Goal: Information Seeking & Learning: Learn about a topic

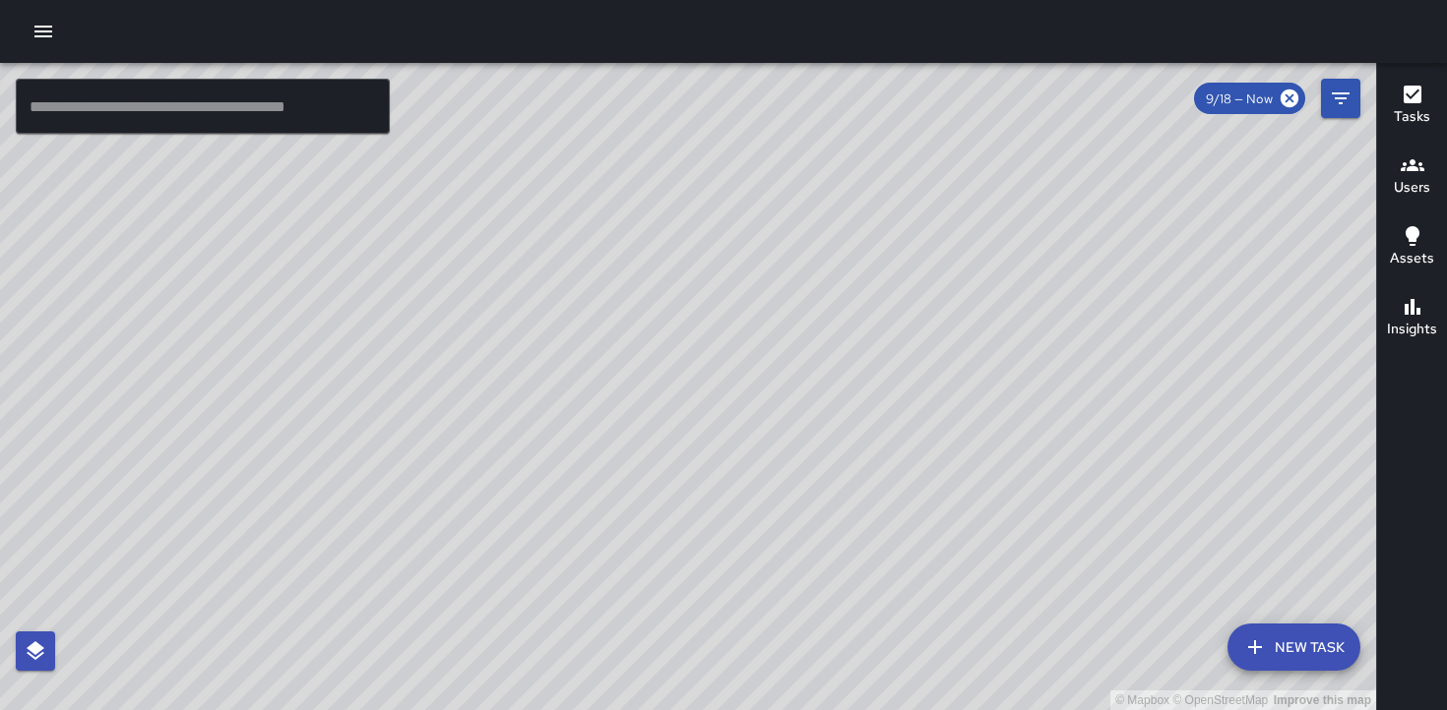
click at [1411, 177] on h6 "Users" at bounding box center [1411, 188] width 36 height 22
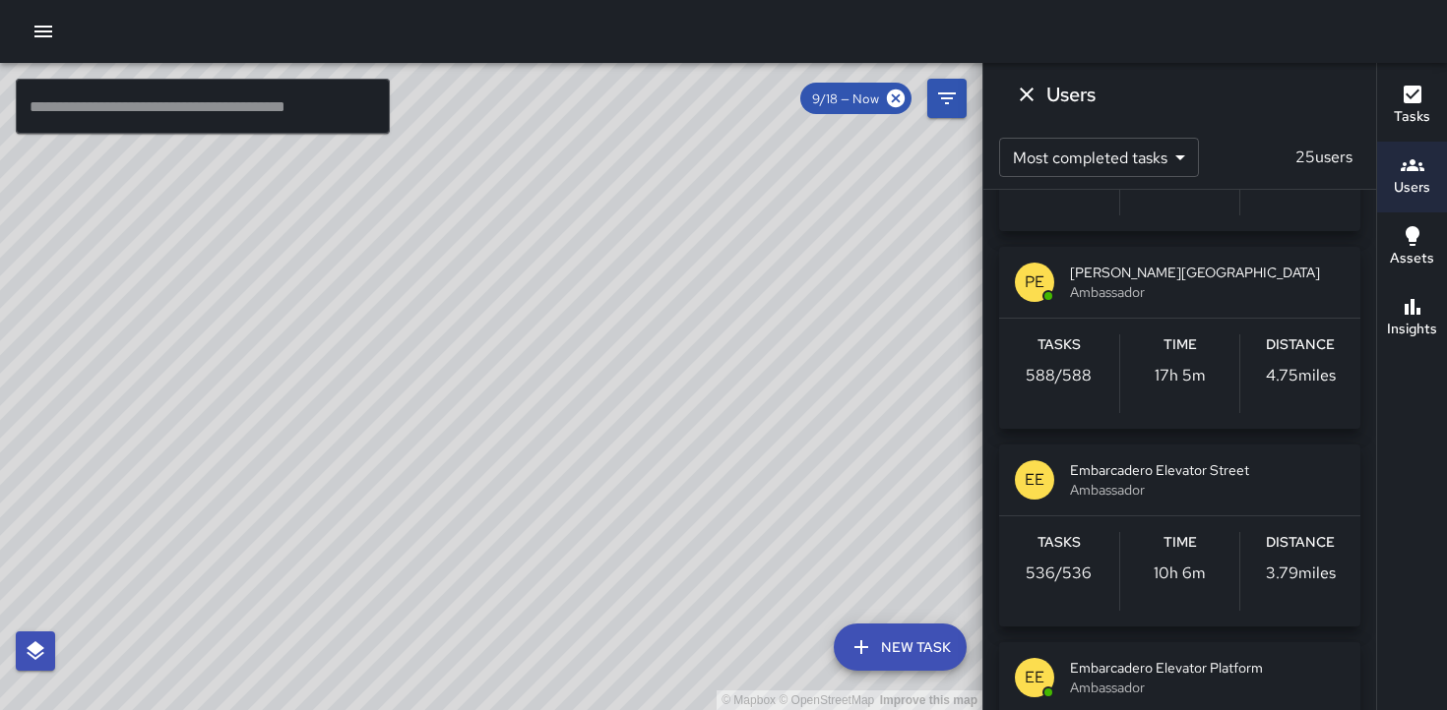
scroll to position [221, 0]
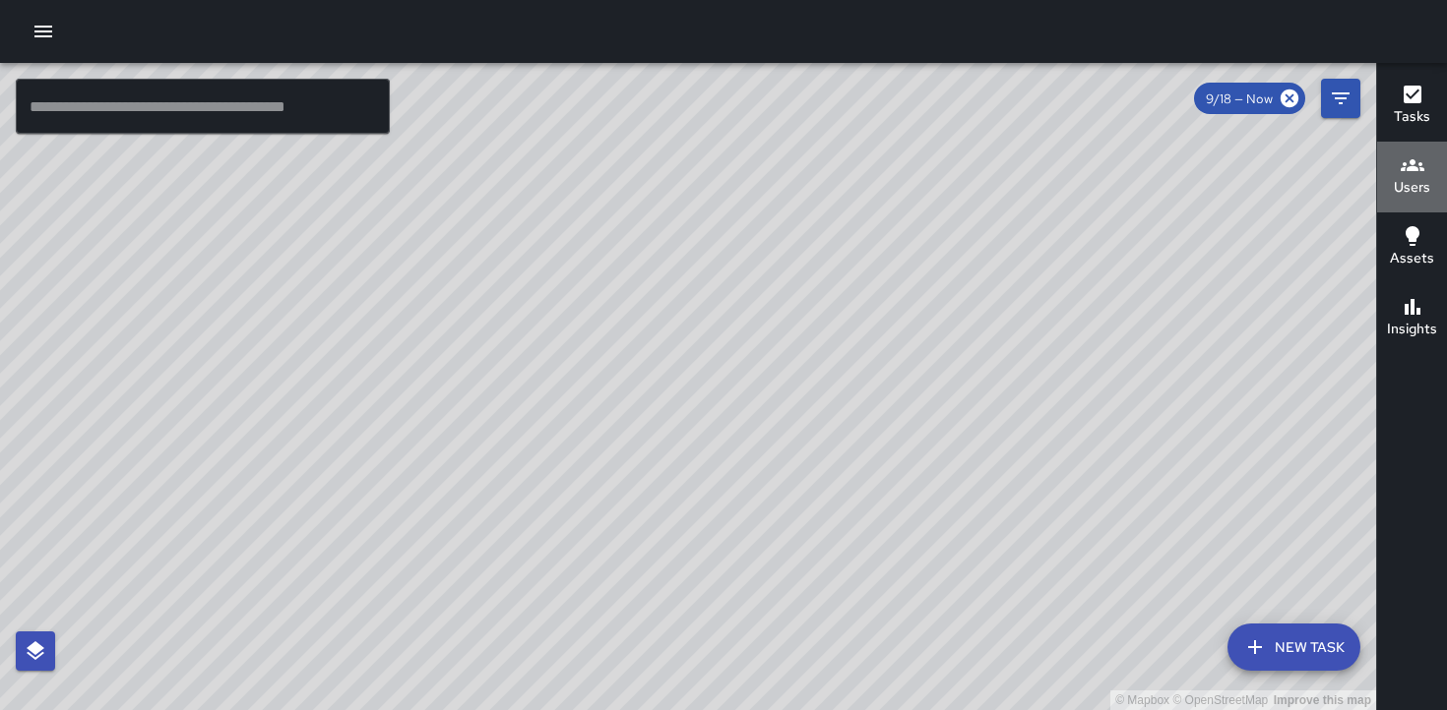
click at [1410, 184] on h6 "Users" at bounding box center [1411, 188] width 36 height 22
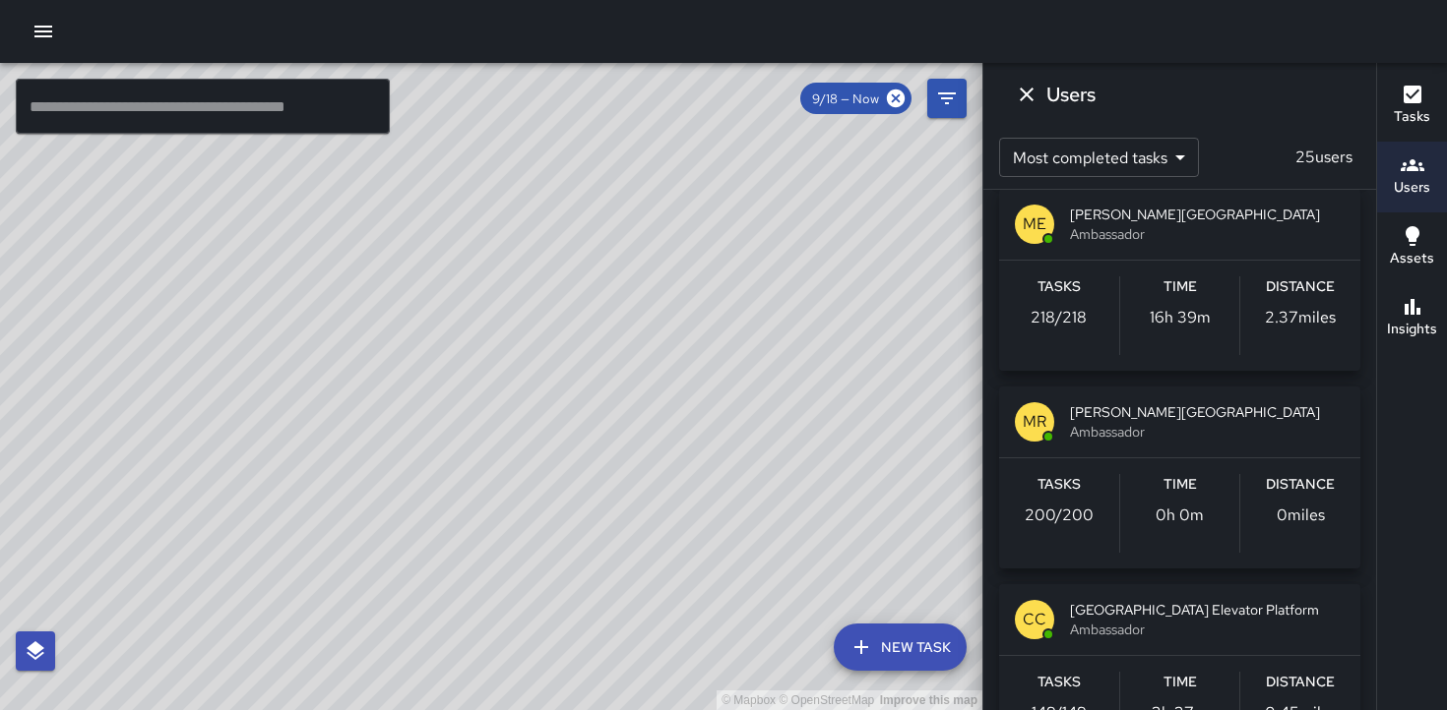
scroll to position [1208, 0]
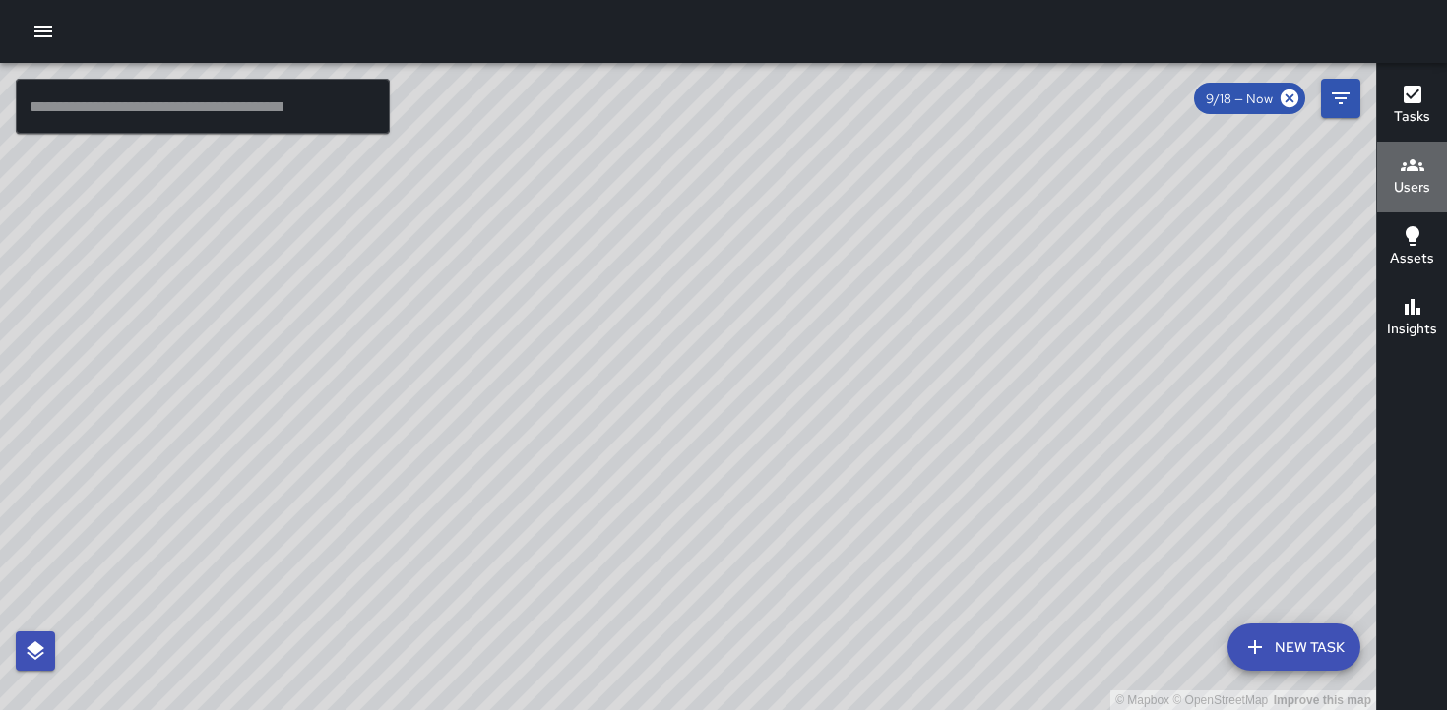
click at [1407, 180] on h6 "Users" at bounding box center [1411, 188] width 36 height 22
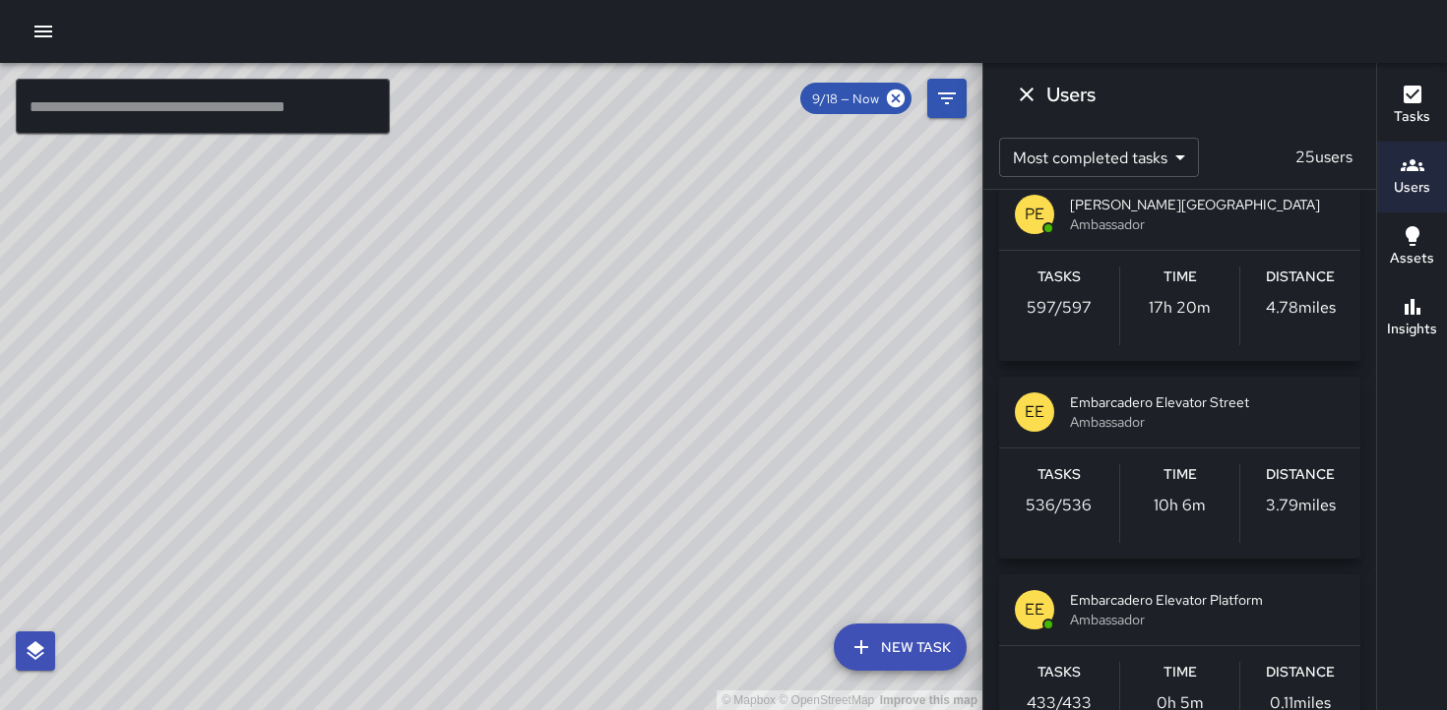
scroll to position [234, 0]
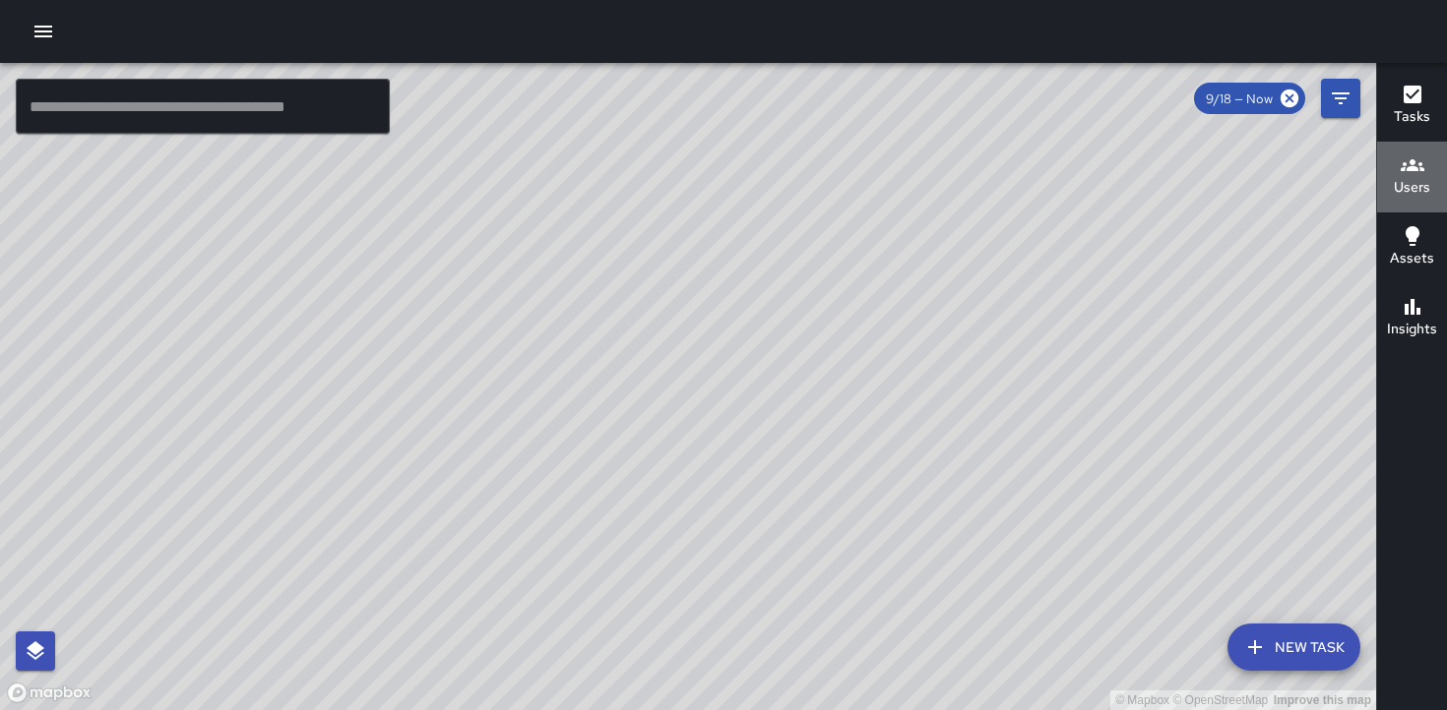
click at [1408, 178] on h6 "Users" at bounding box center [1411, 188] width 36 height 22
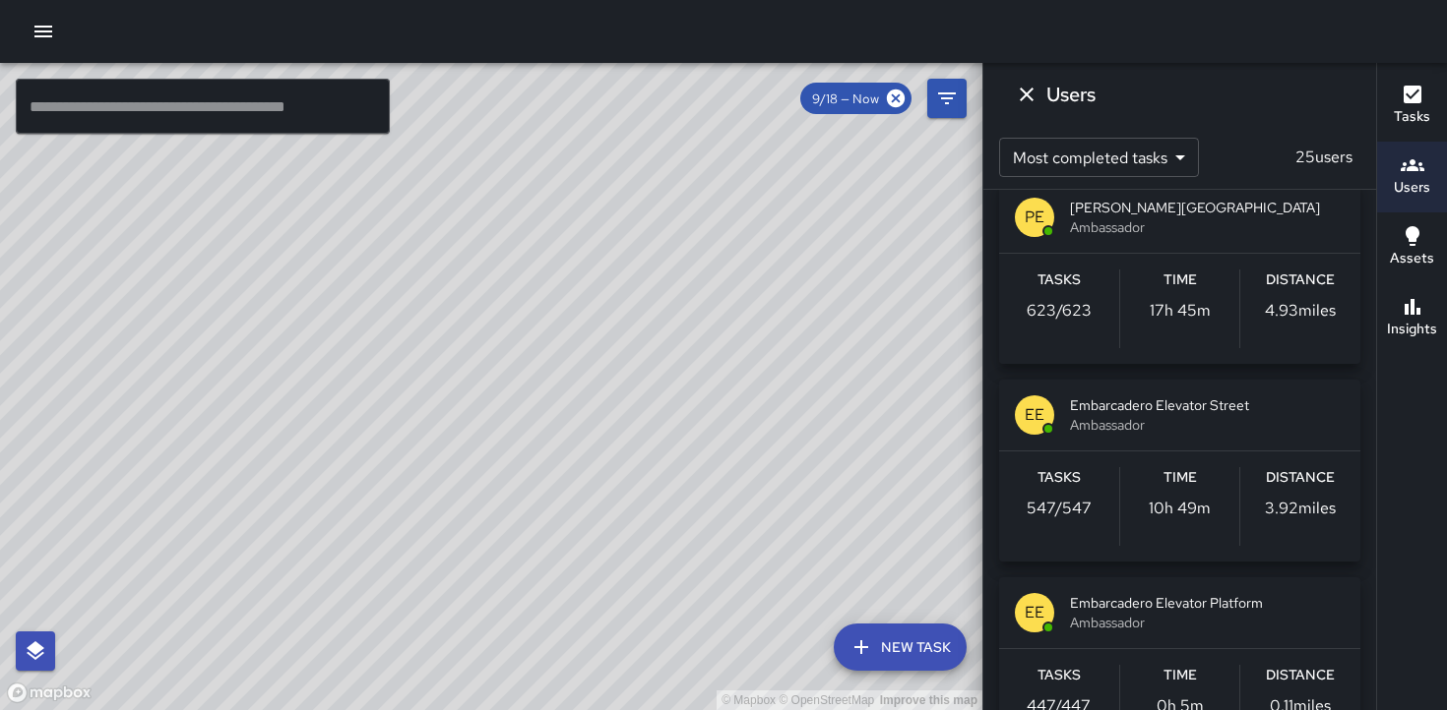
scroll to position [206, 0]
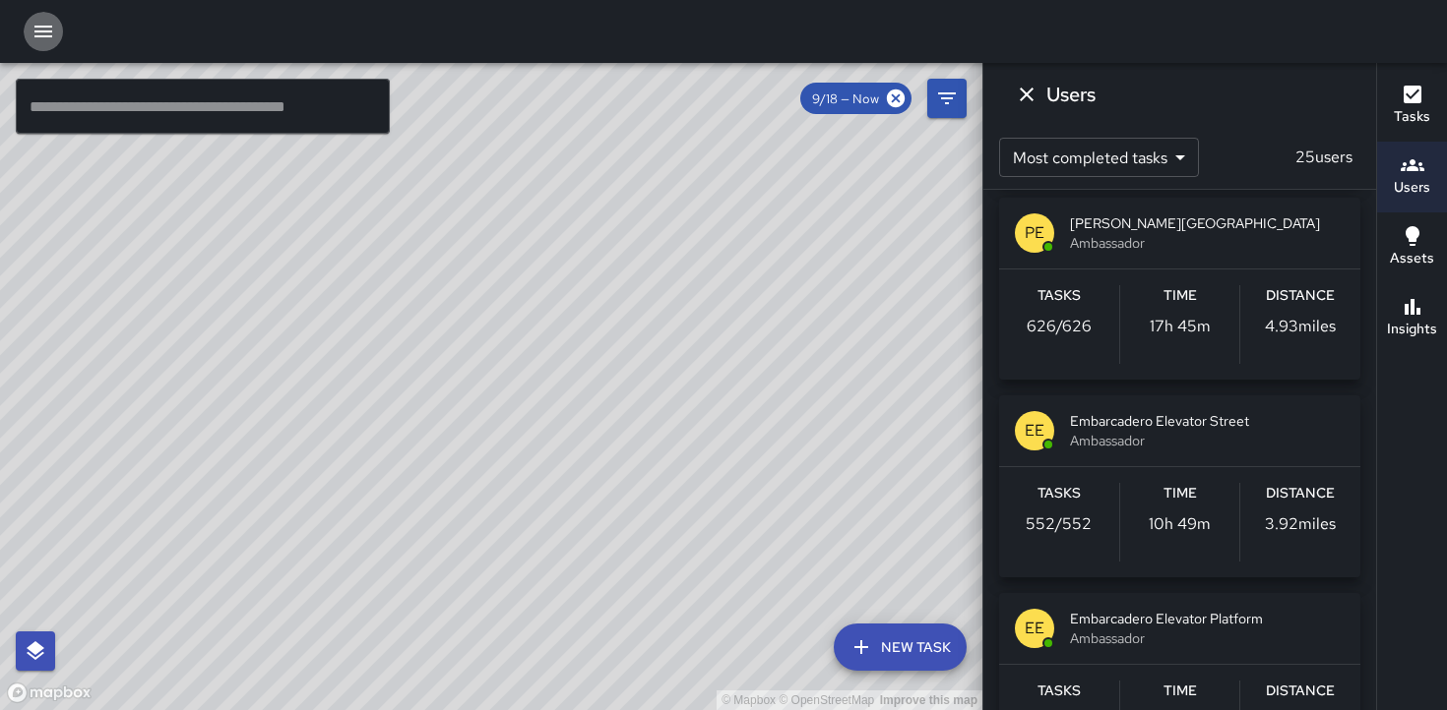
click at [45, 32] on icon "button" at bounding box center [43, 32] width 24 height 24
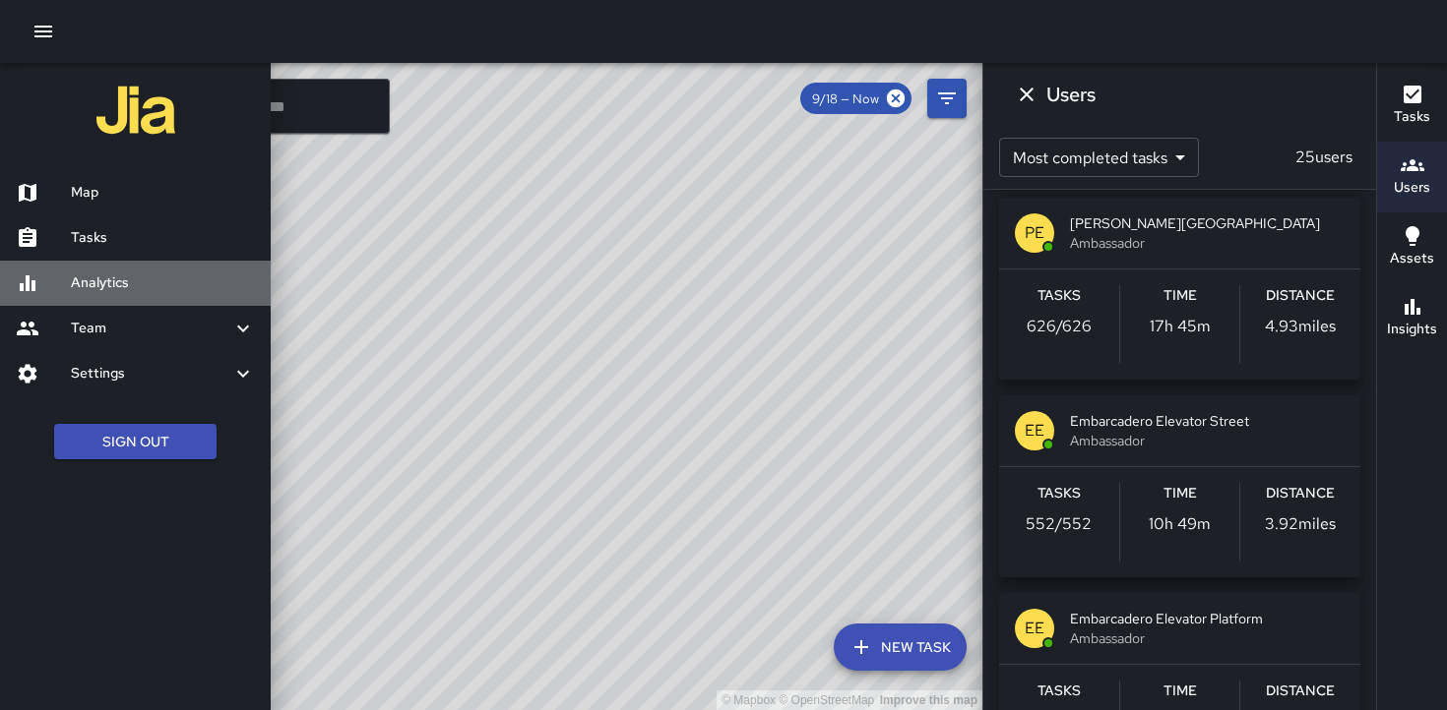
click at [106, 277] on h6 "Analytics" at bounding box center [163, 284] width 184 height 22
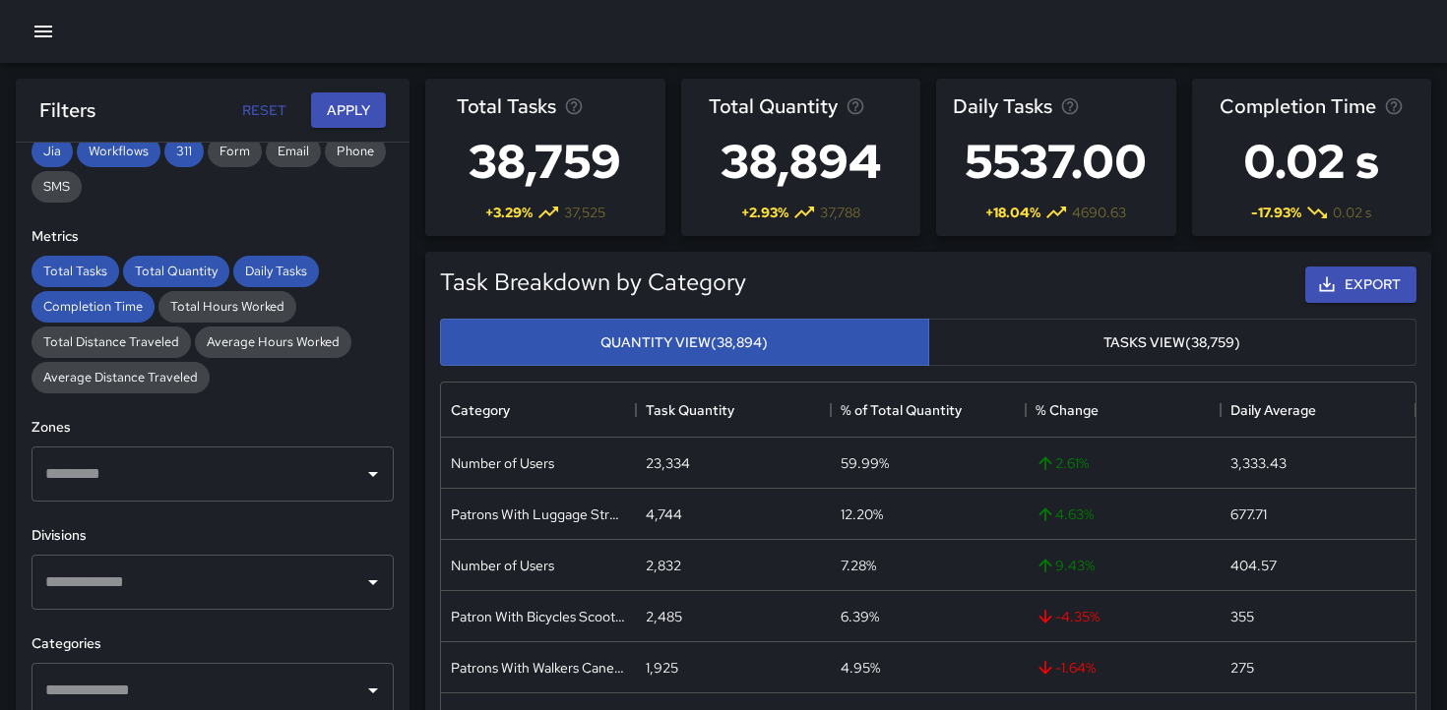
scroll to position [355, 0]
click at [371, 470] on icon "Open" at bounding box center [373, 472] width 10 height 5
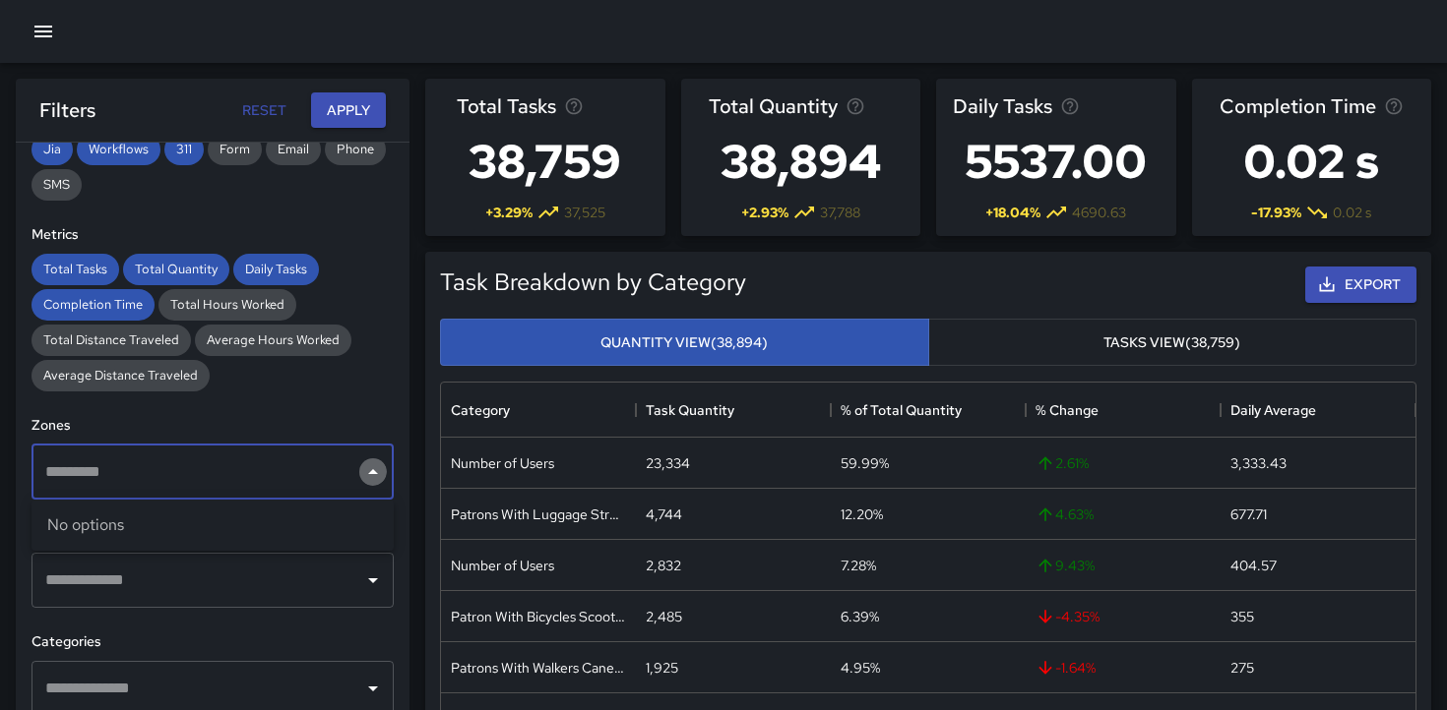
click at [374, 470] on icon "Close" at bounding box center [373, 473] width 24 height 24
click at [374, 470] on icon "Open" at bounding box center [373, 472] width 10 height 5
click at [374, 470] on icon "Close" at bounding box center [373, 473] width 24 height 24
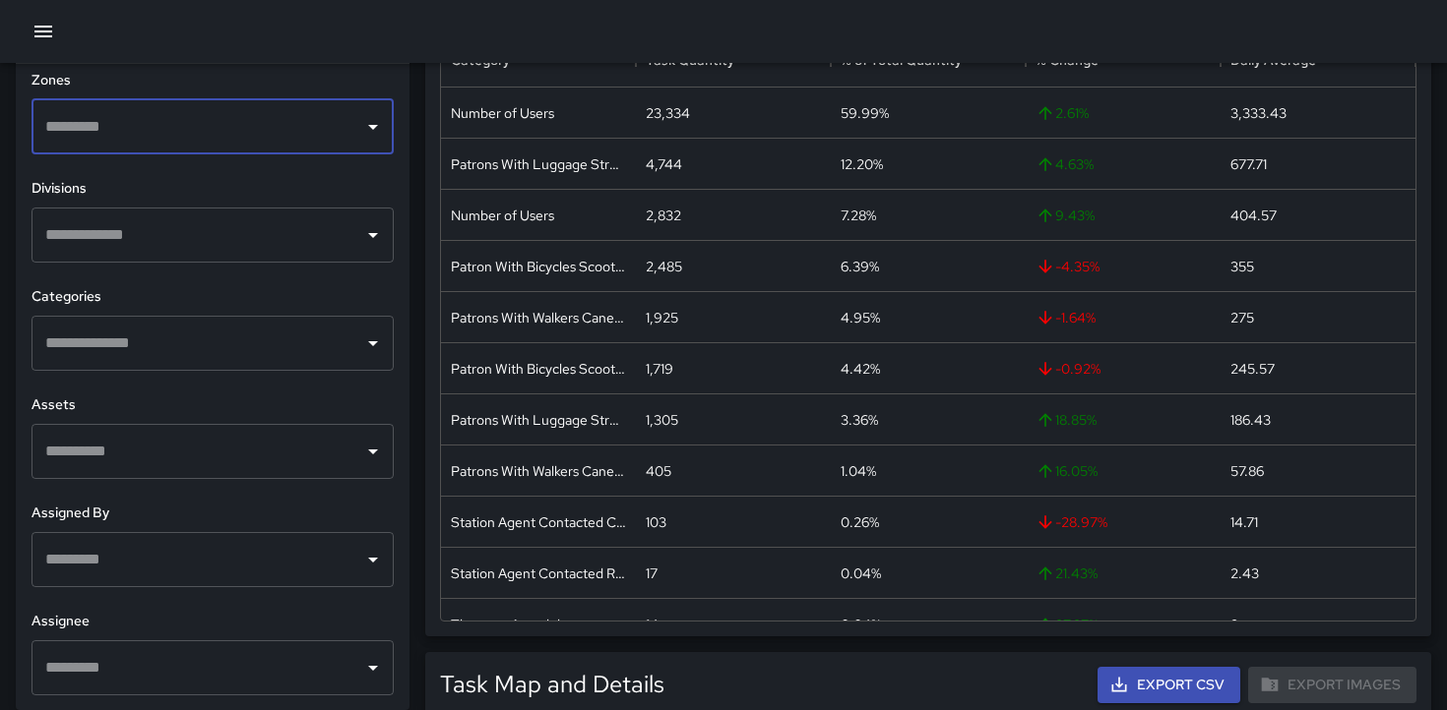
scroll to position [362, 0]
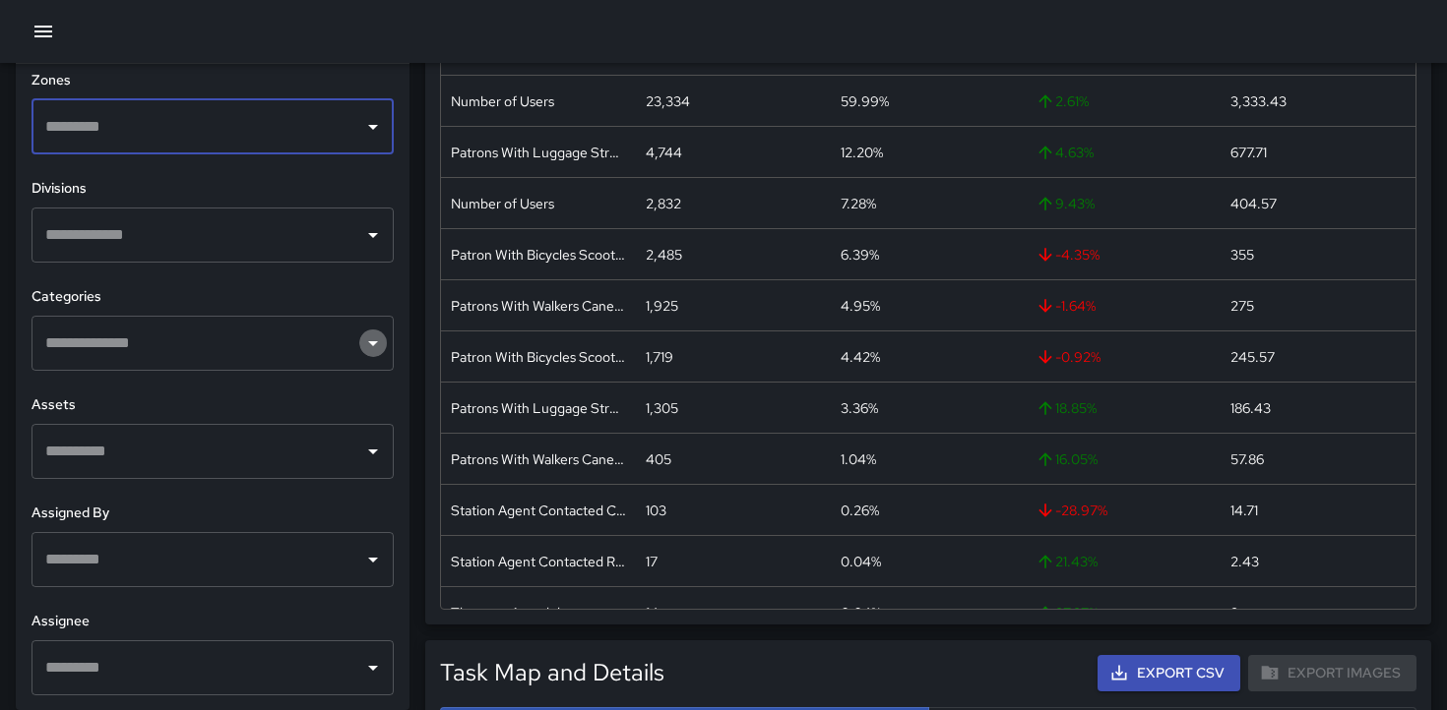
click at [376, 338] on icon "Open" at bounding box center [373, 344] width 24 height 24
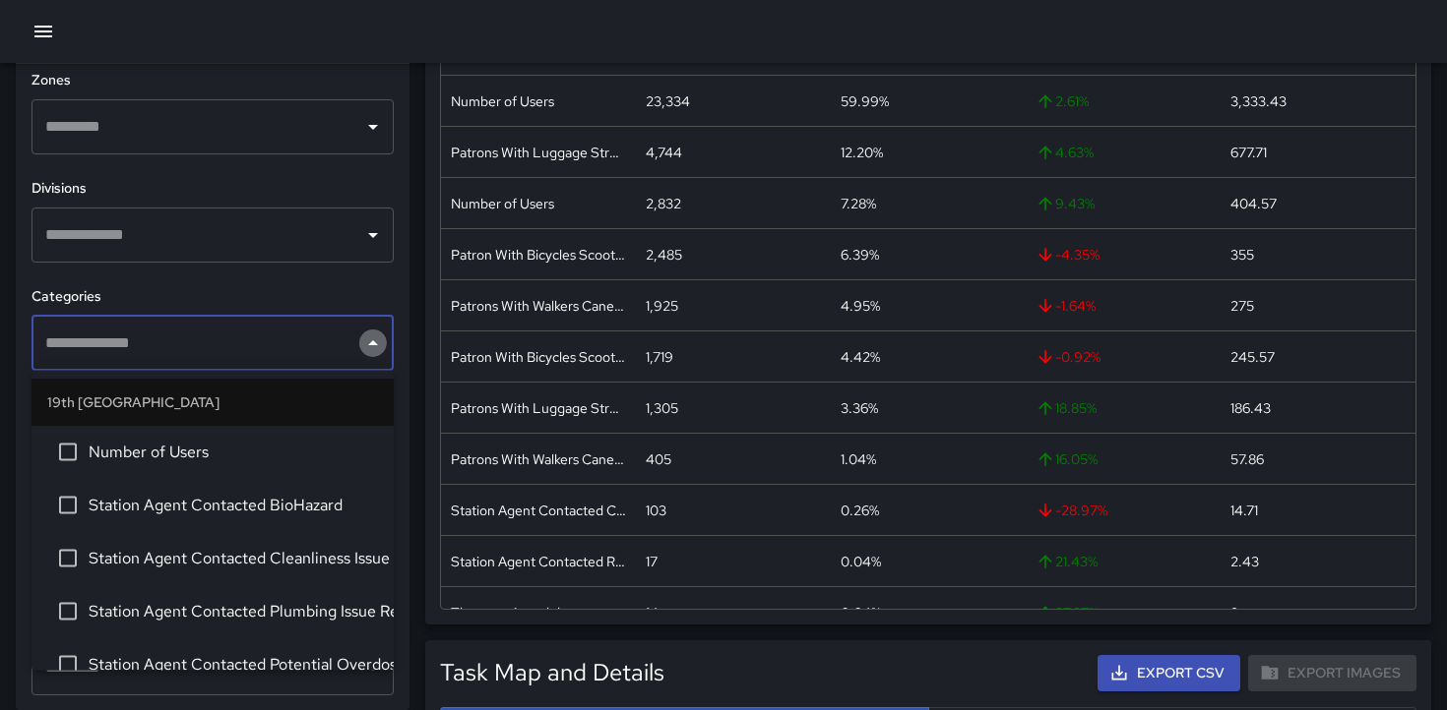
click at [377, 339] on icon "Close" at bounding box center [373, 344] width 24 height 24
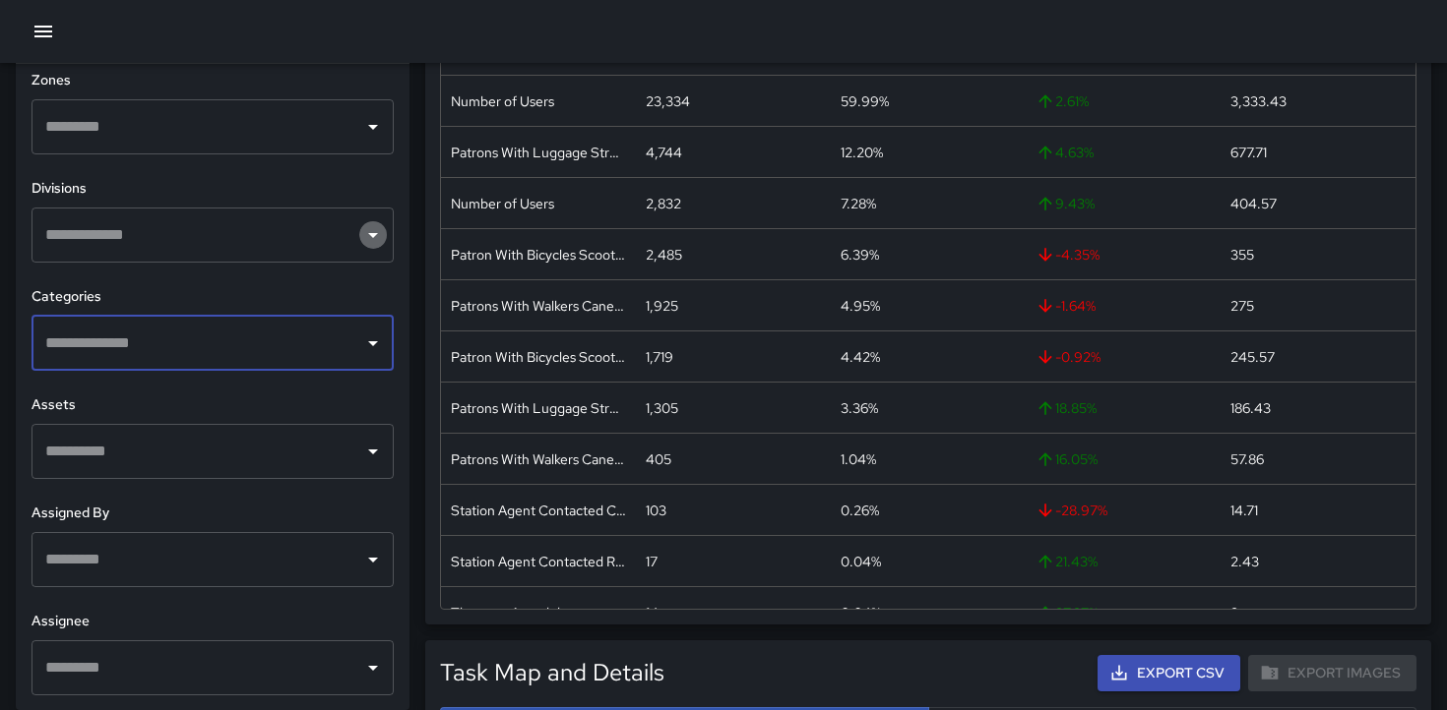
click at [379, 239] on icon "Open" at bounding box center [373, 235] width 24 height 24
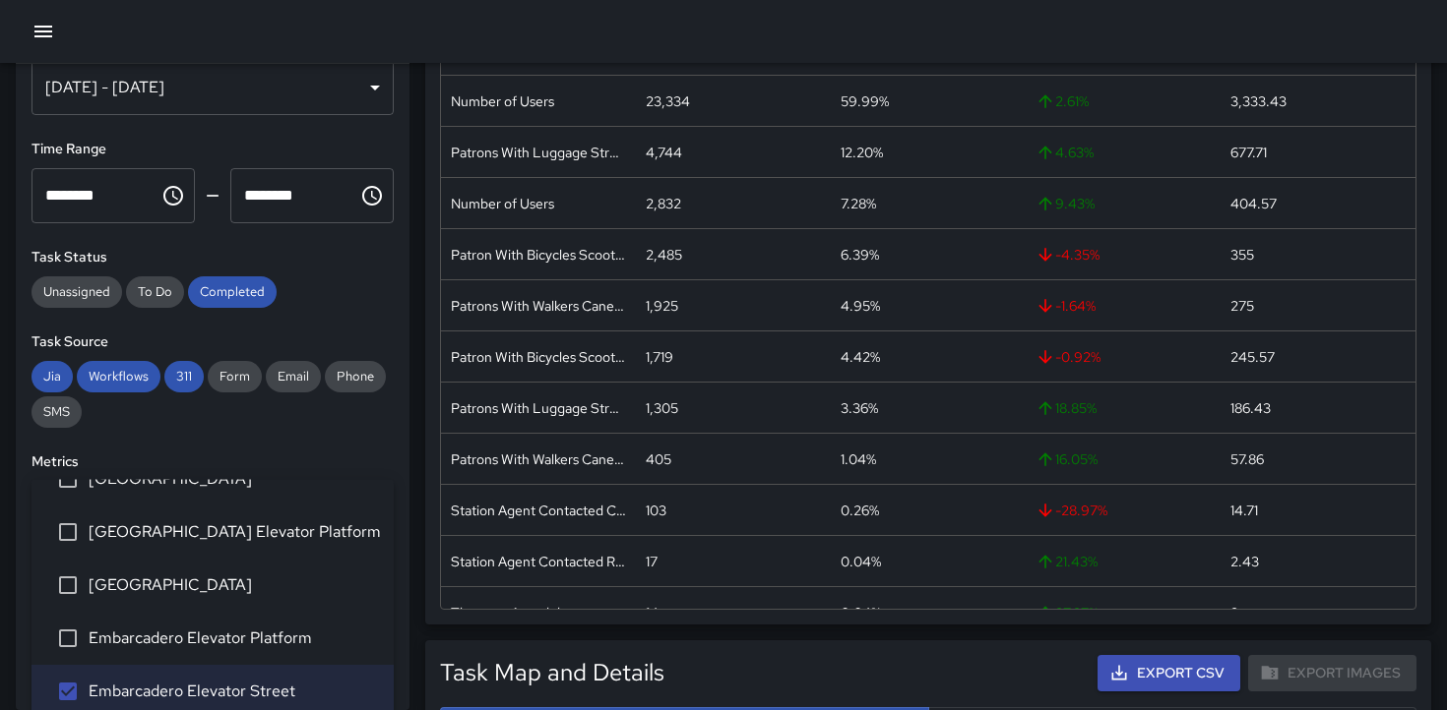
scroll to position [0, 0]
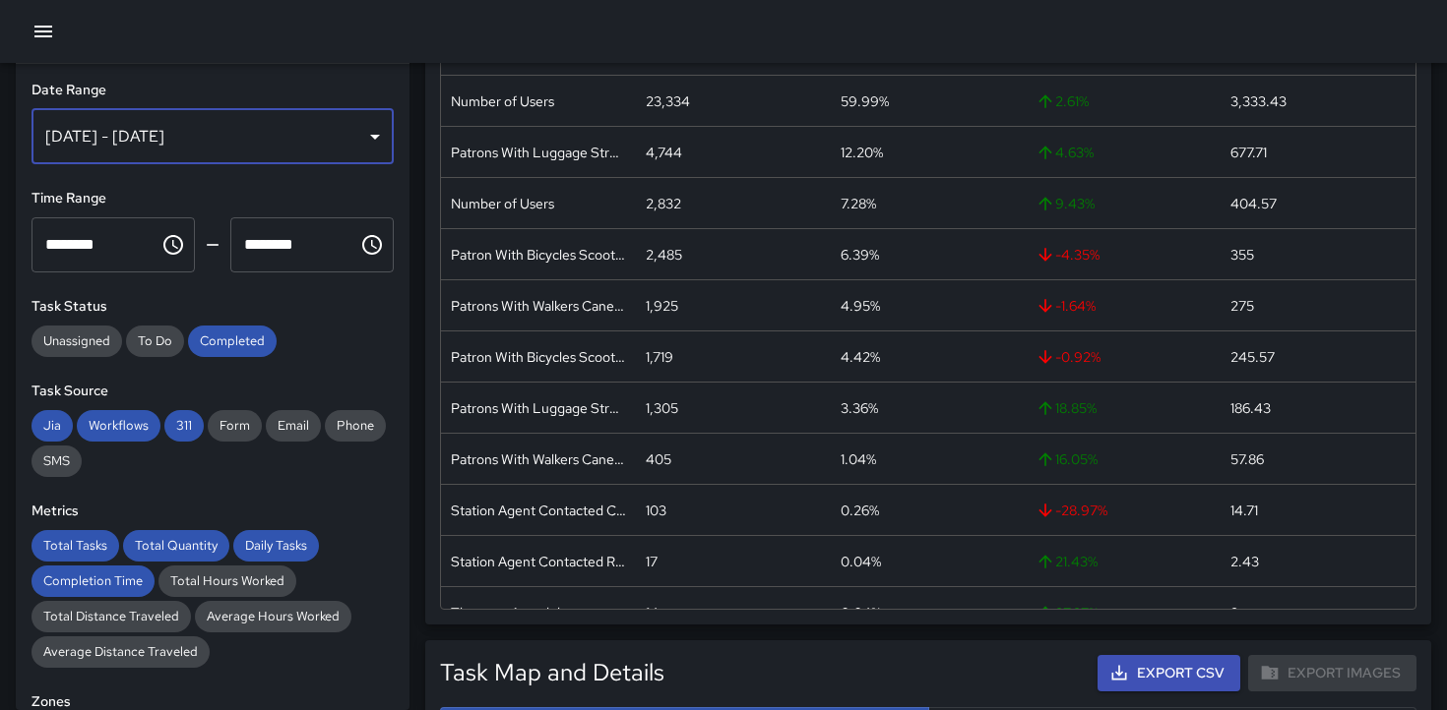
click at [376, 135] on div "Sep 12, 2025 - Sep 18, 2025" at bounding box center [212, 136] width 362 height 55
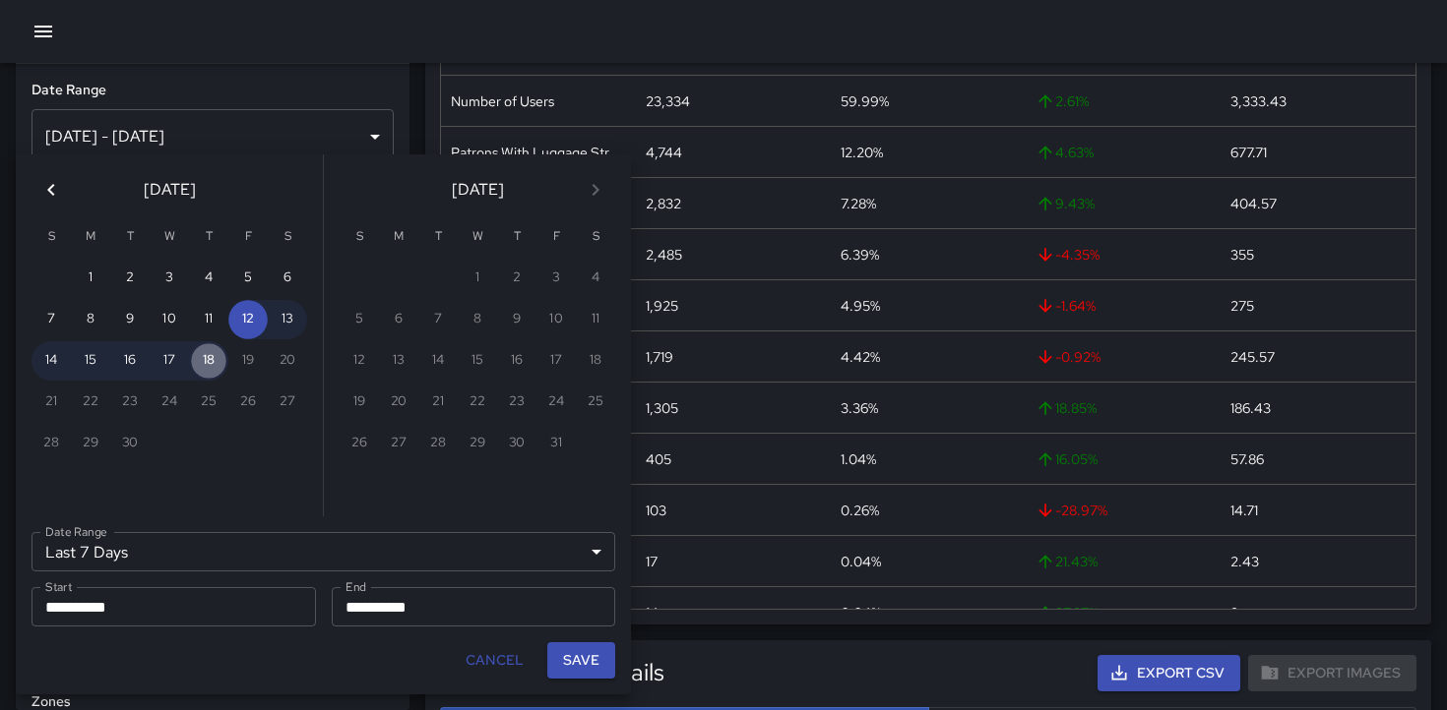
click at [208, 366] on button "18" at bounding box center [208, 360] width 39 height 39
type input "******"
type input "**********"
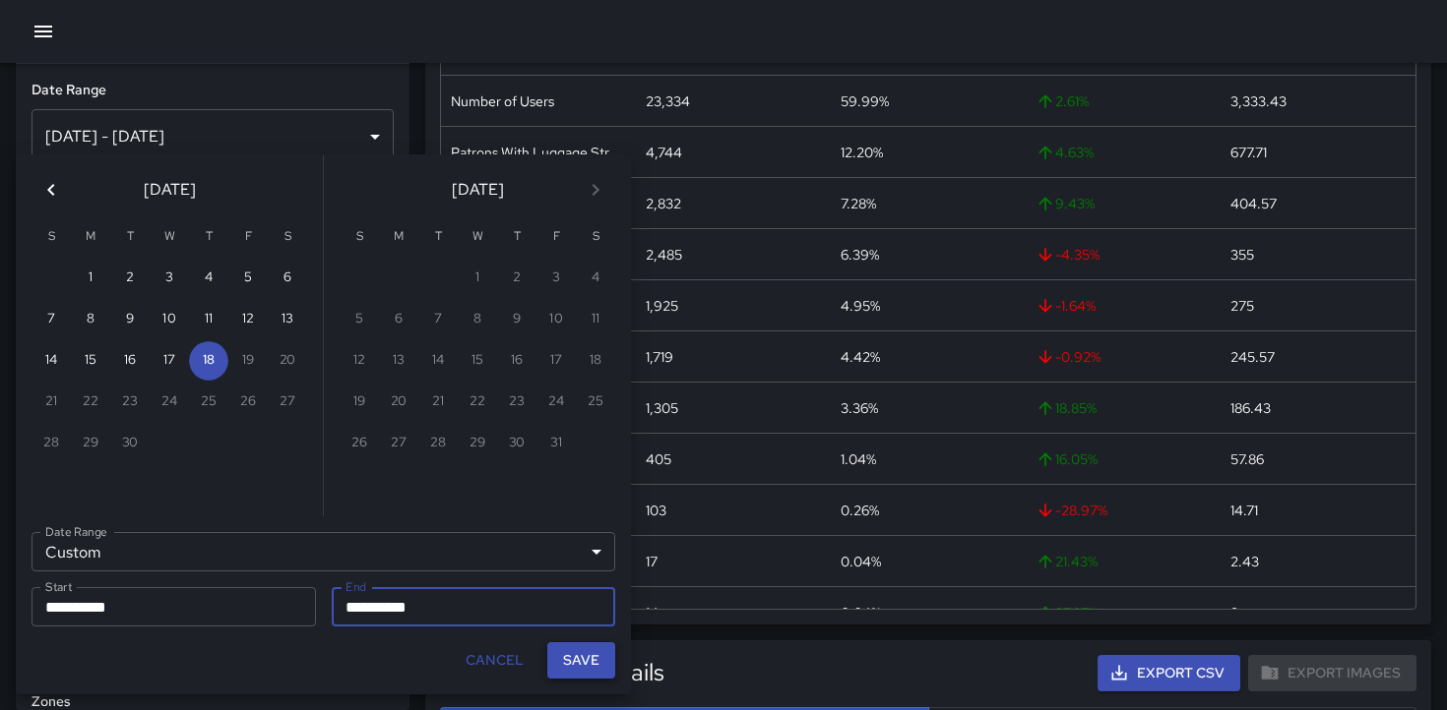
click at [581, 662] on button "Save" at bounding box center [581, 661] width 68 height 36
type input "**********"
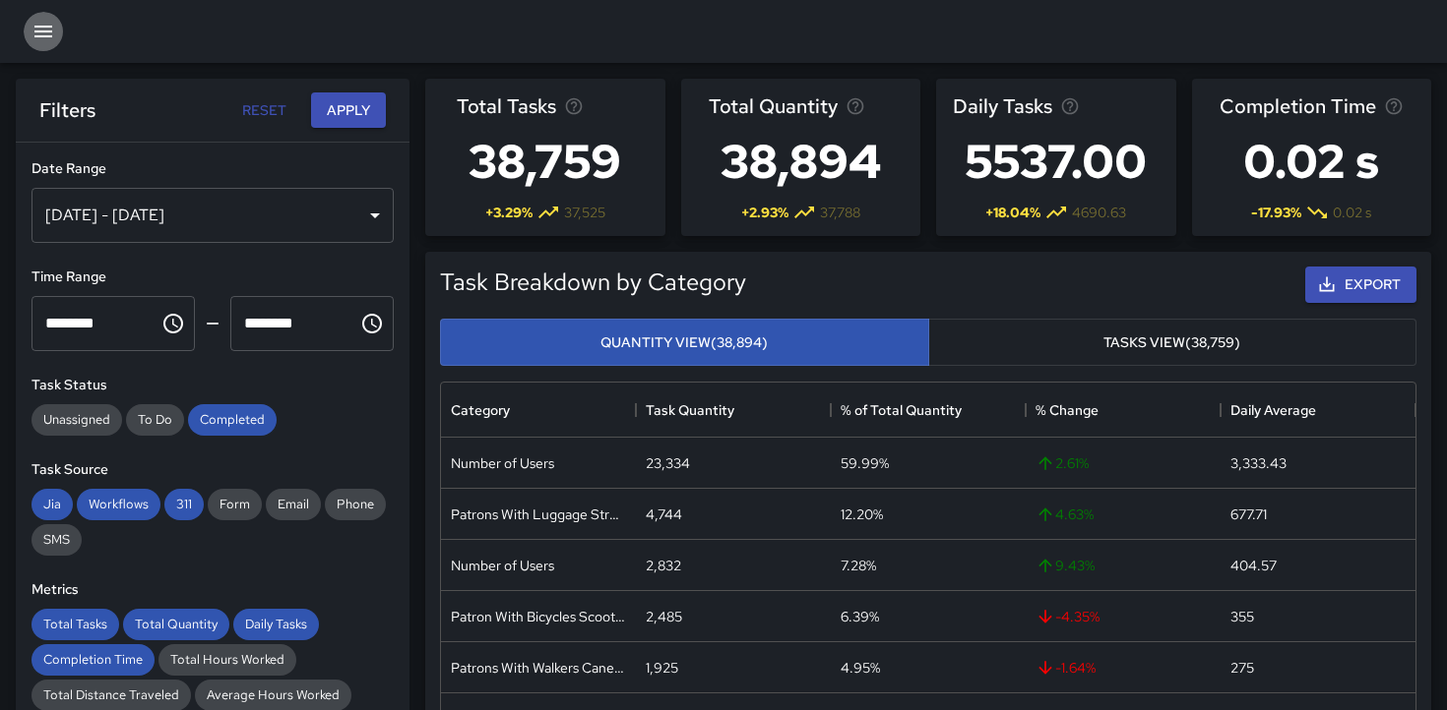
click at [46, 45] on button "button" at bounding box center [43, 31] width 39 height 39
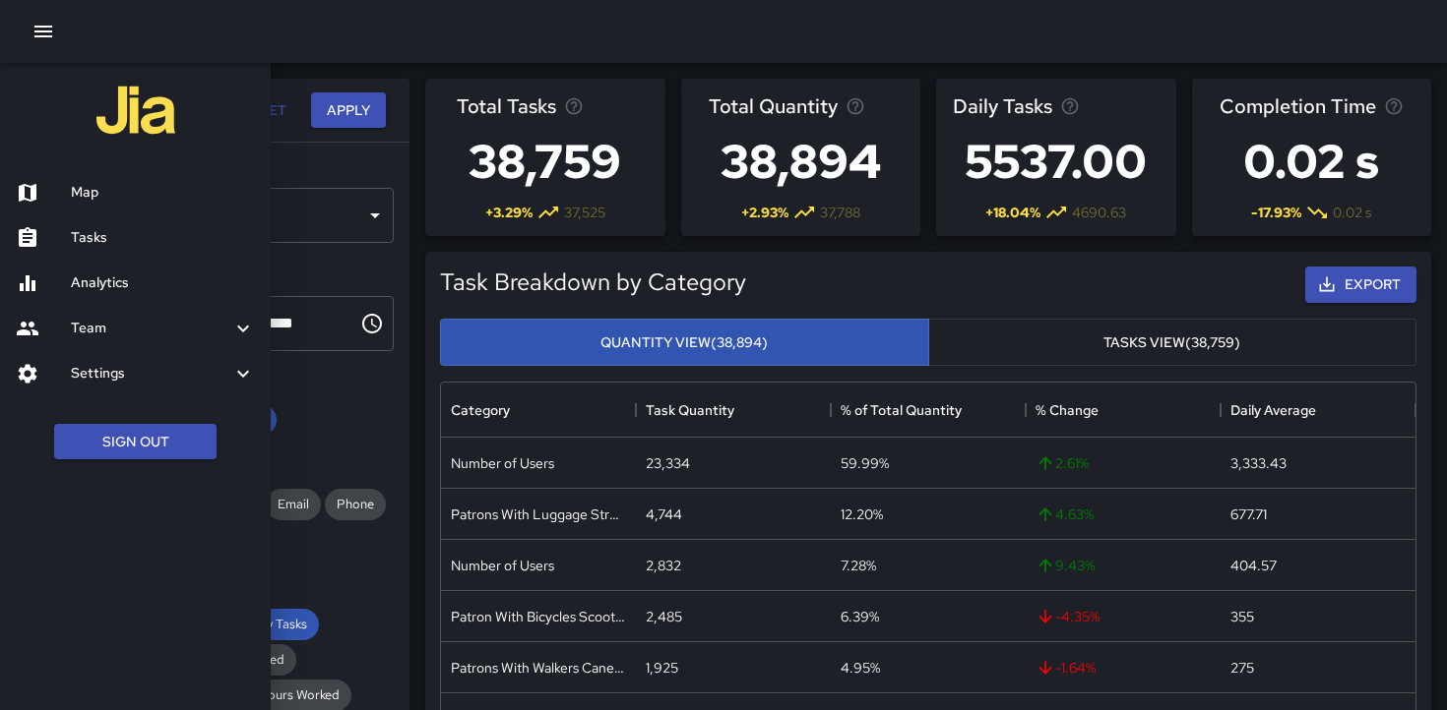
click at [89, 186] on h6 "Map" at bounding box center [163, 193] width 184 height 22
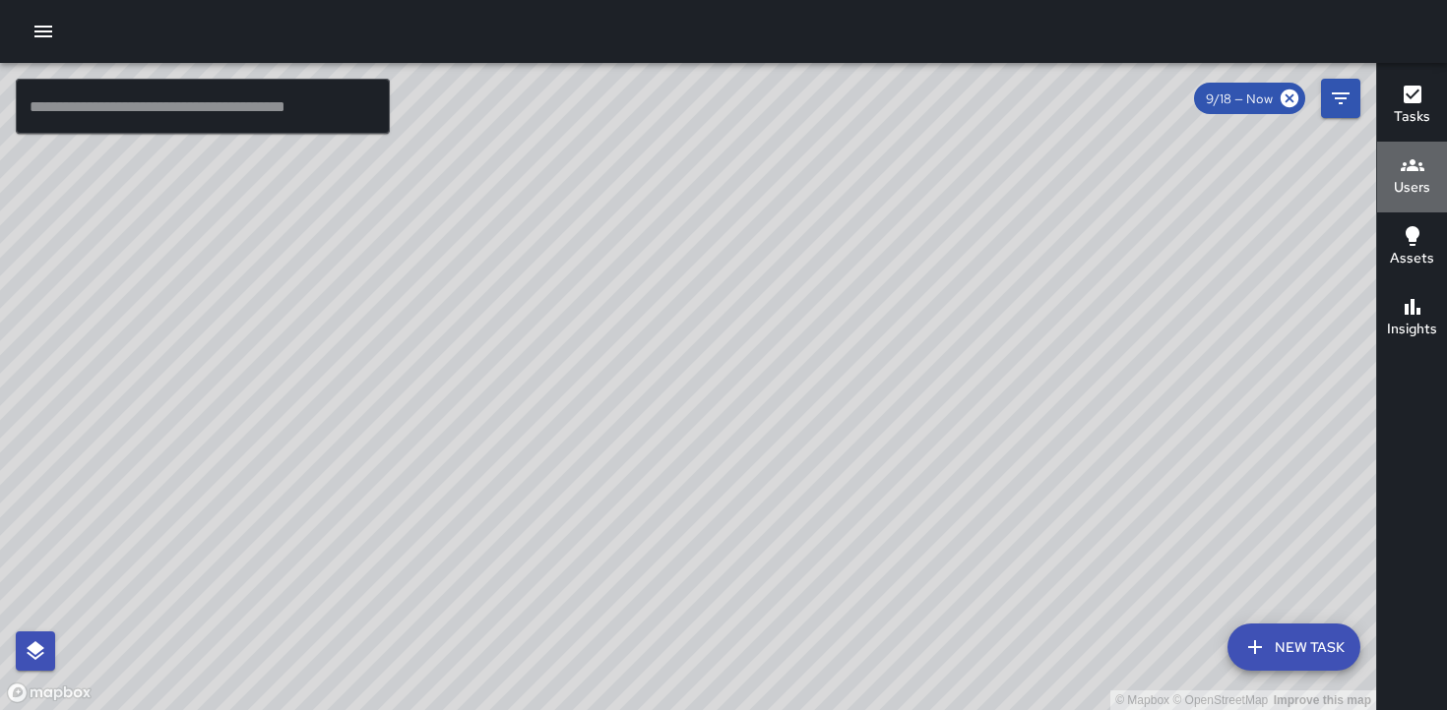
click at [1412, 188] on h6 "Users" at bounding box center [1411, 188] width 36 height 22
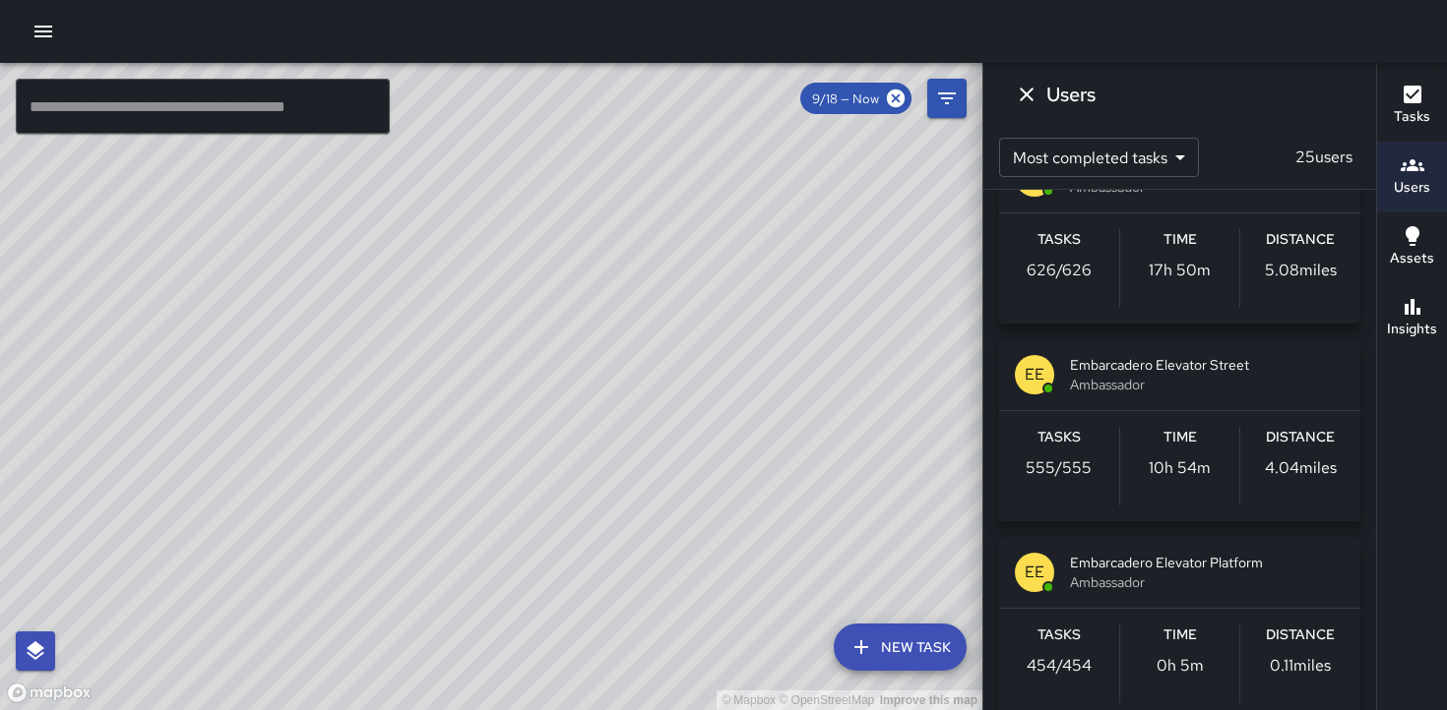
scroll to position [265, 0]
click at [1134, 387] on span "Ambassador" at bounding box center [1207, 382] width 275 height 20
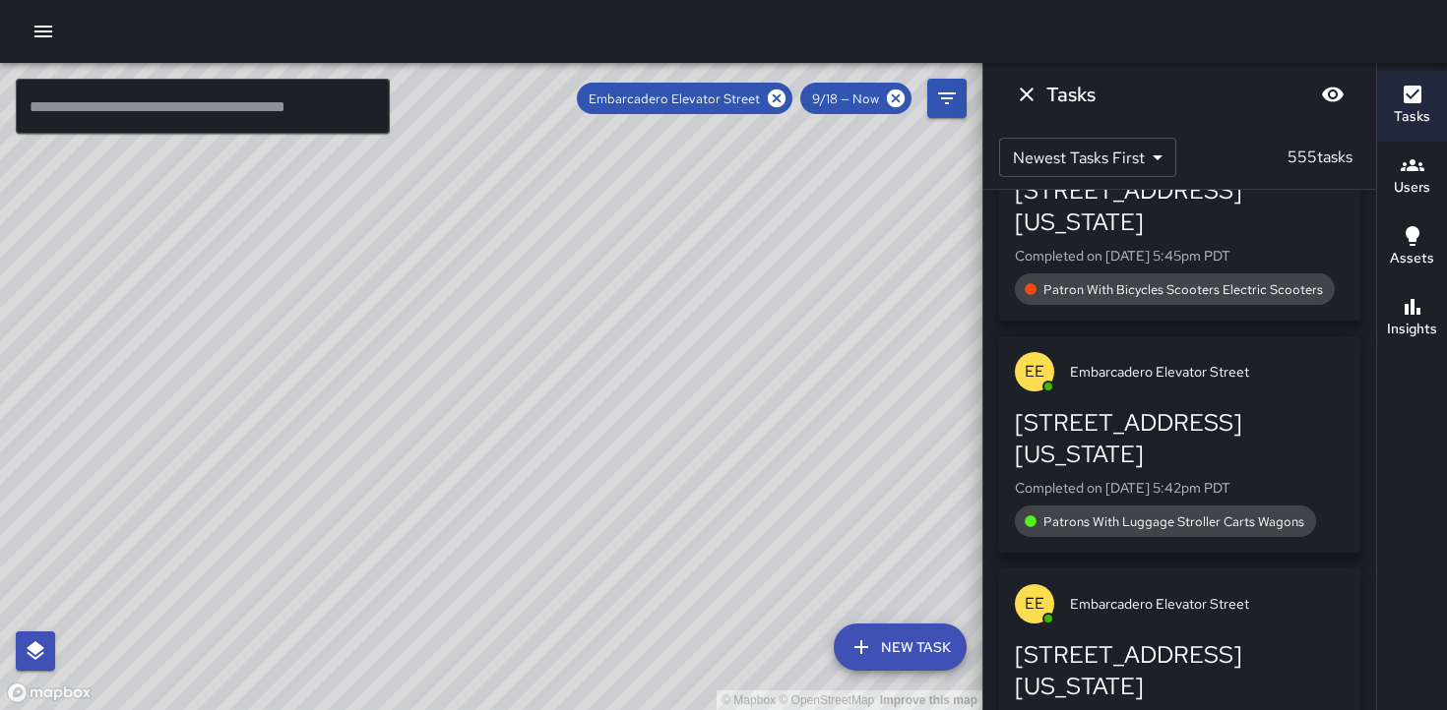
scroll to position [1924, 0]
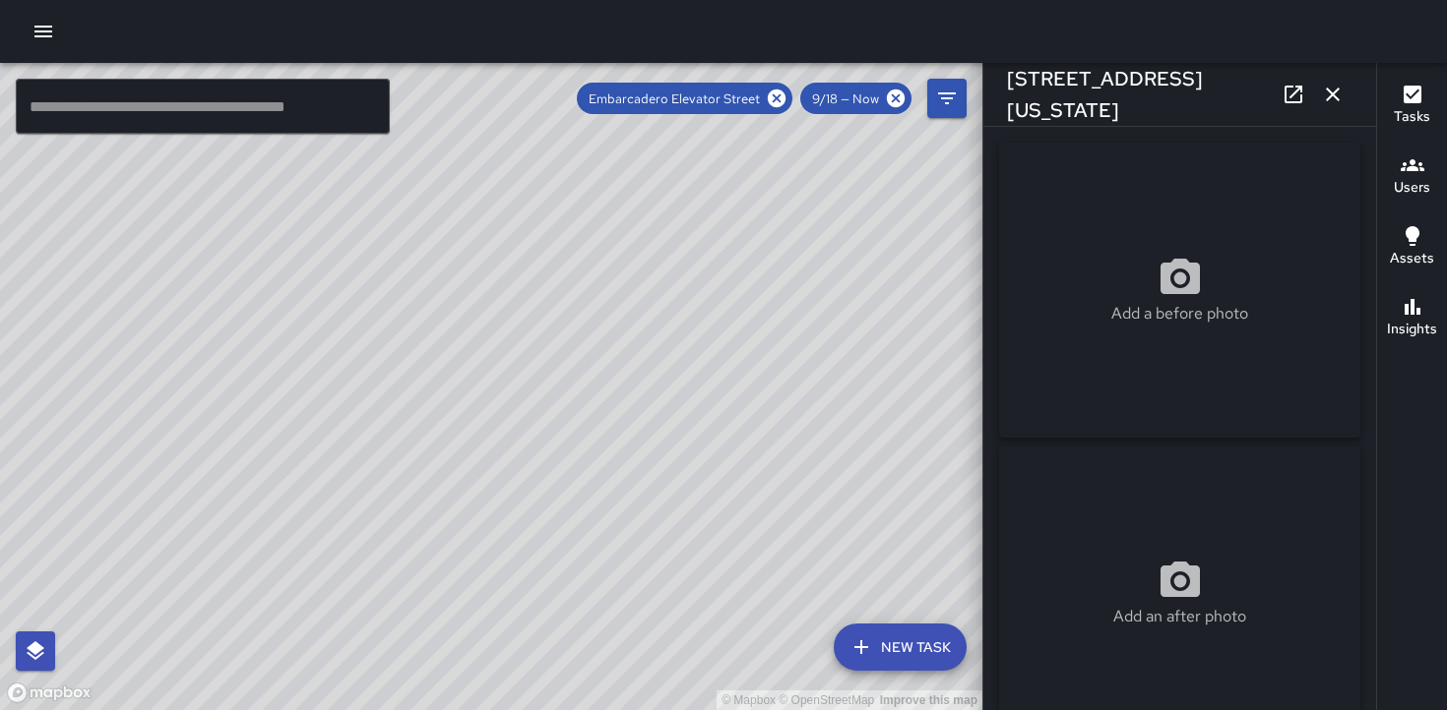
click at [1332, 95] on icon "button" at bounding box center [1333, 95] width 14 height 14
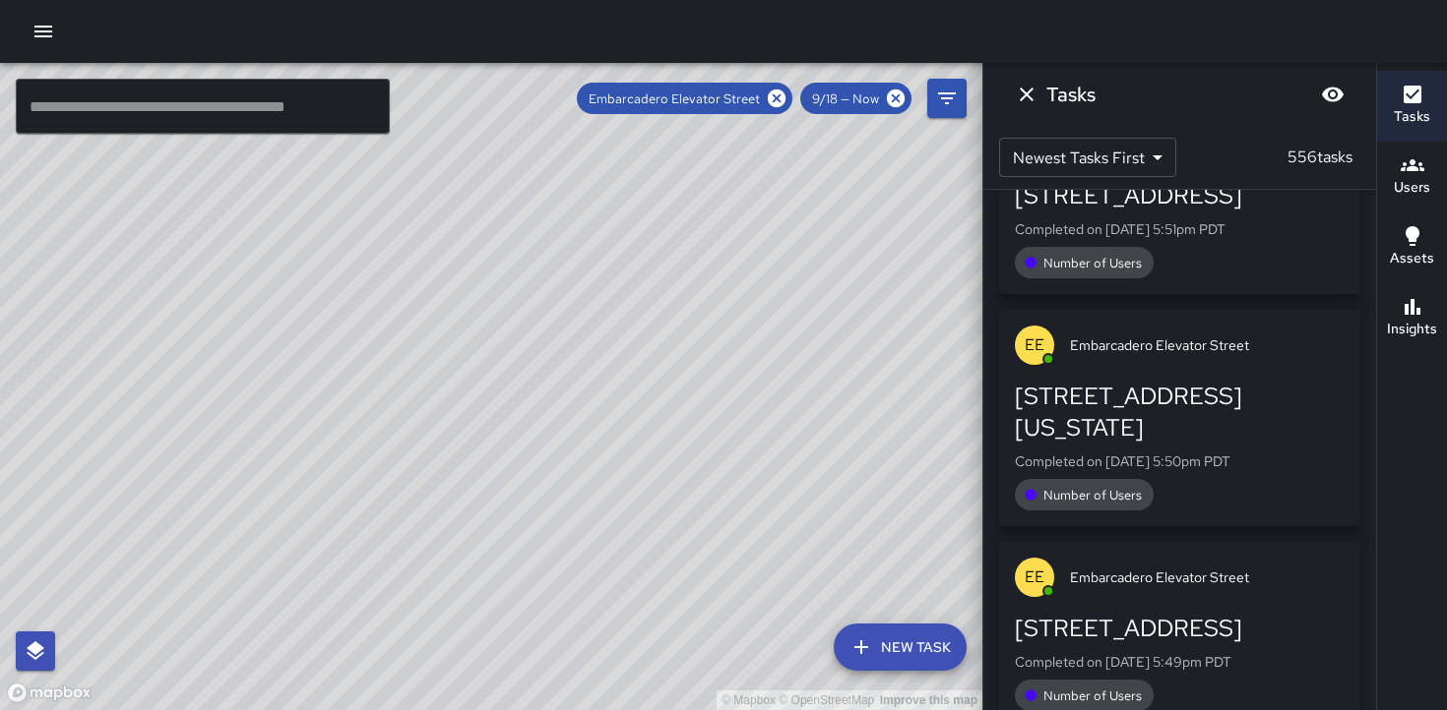
scroll to position [0, 0]
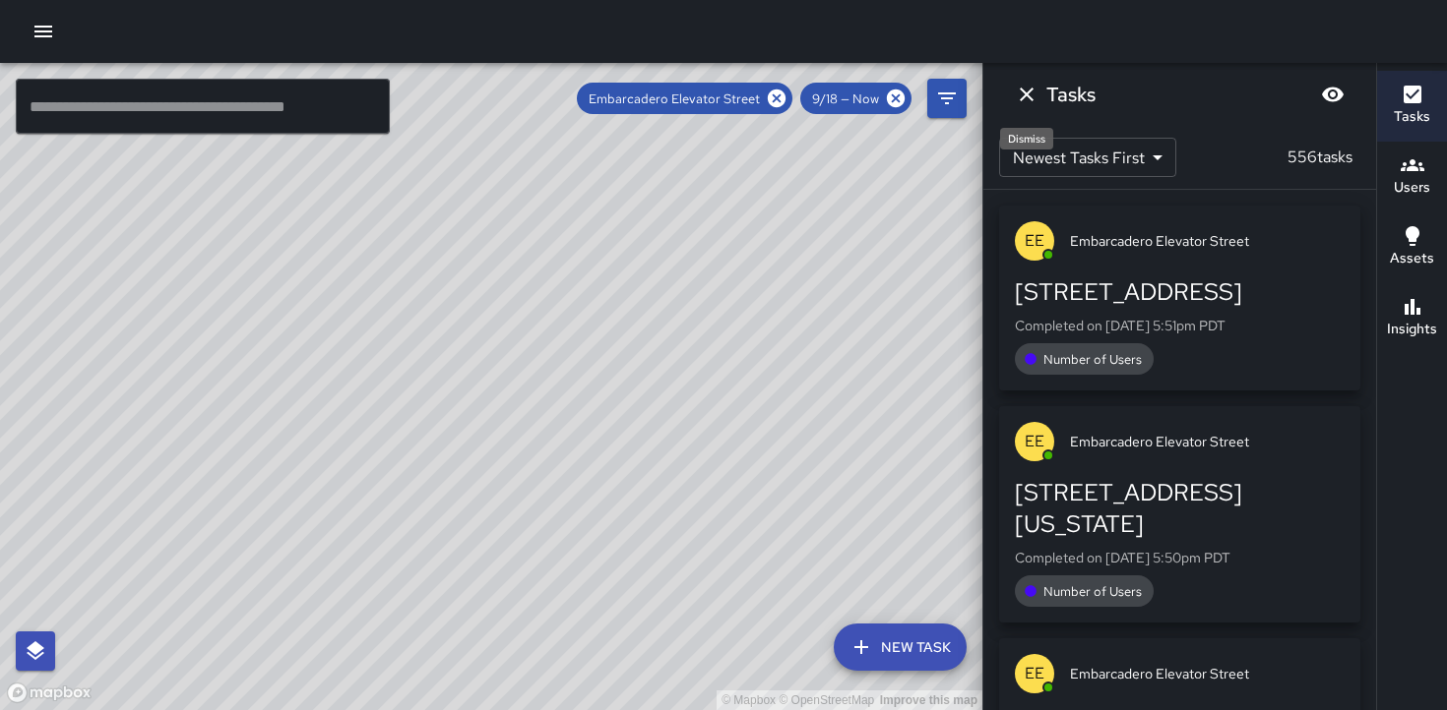
click at [1026, 98] on icon "Dismiss" at bounding box center [1027, 95] width 24 height 24
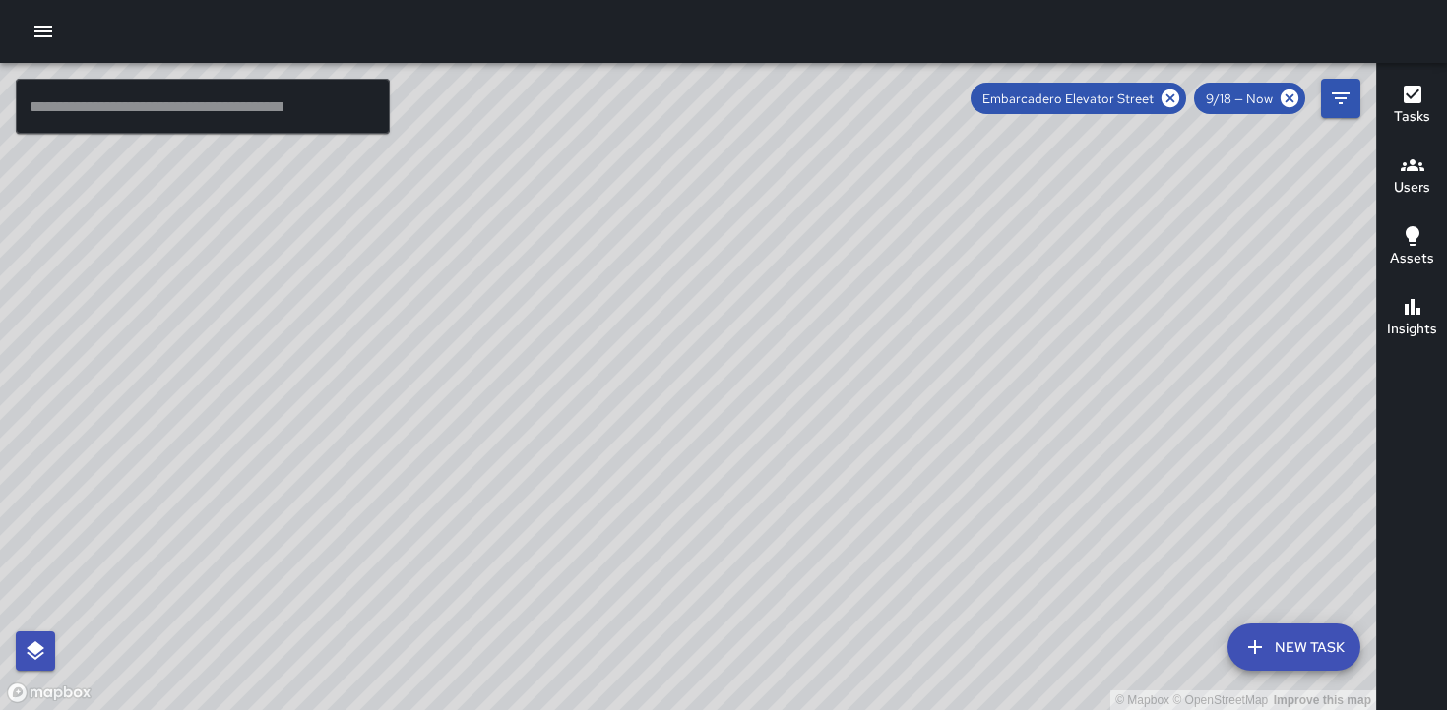
click at [1413, 177] on h6 "Users" at bounding box center [1411, 188] width 36 height 22
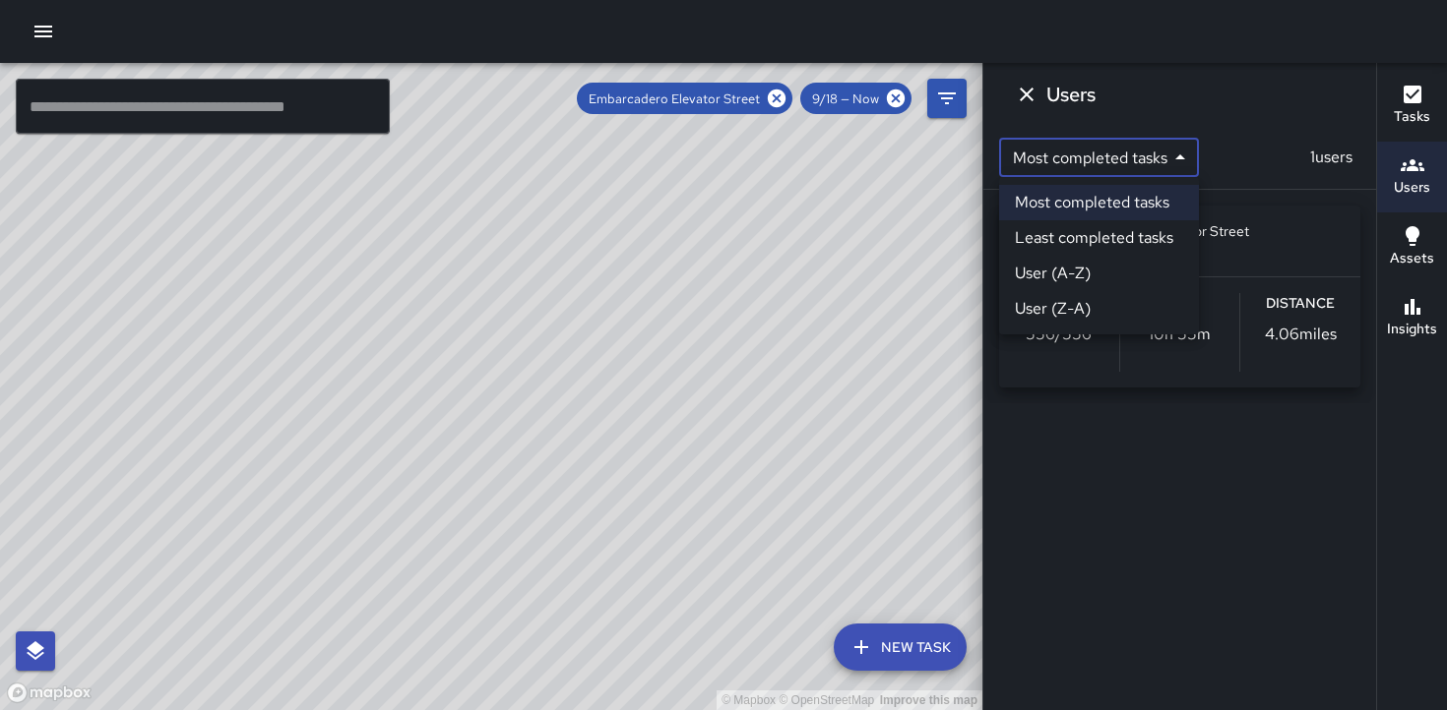
click at [1187, 161] on body "© Mapbox © OpenStreetMap Improve this map ​ New Task Embarcadero Elevator Stree…" at bounding box center [723, 355] width 1447 height 710
click at [1052, 280] on li "User (A-Z)" at bounding box center [1099, 273] width 200 height 35
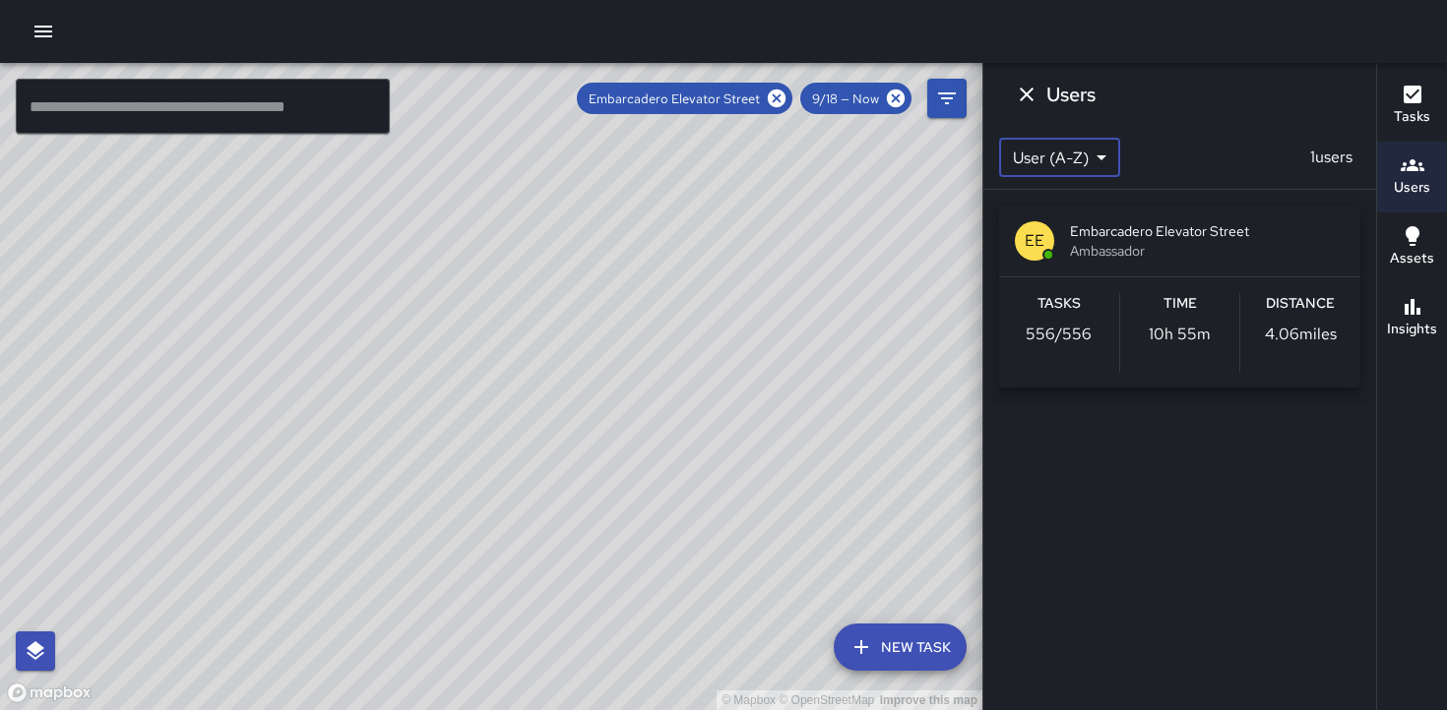
click at [1107, 157] on body "© Mapbox © OpenStreetMap Improve this map ​ New Task Embarcadero Elevator Stree…" at bounding box center [723, 355] width 1447 height 710
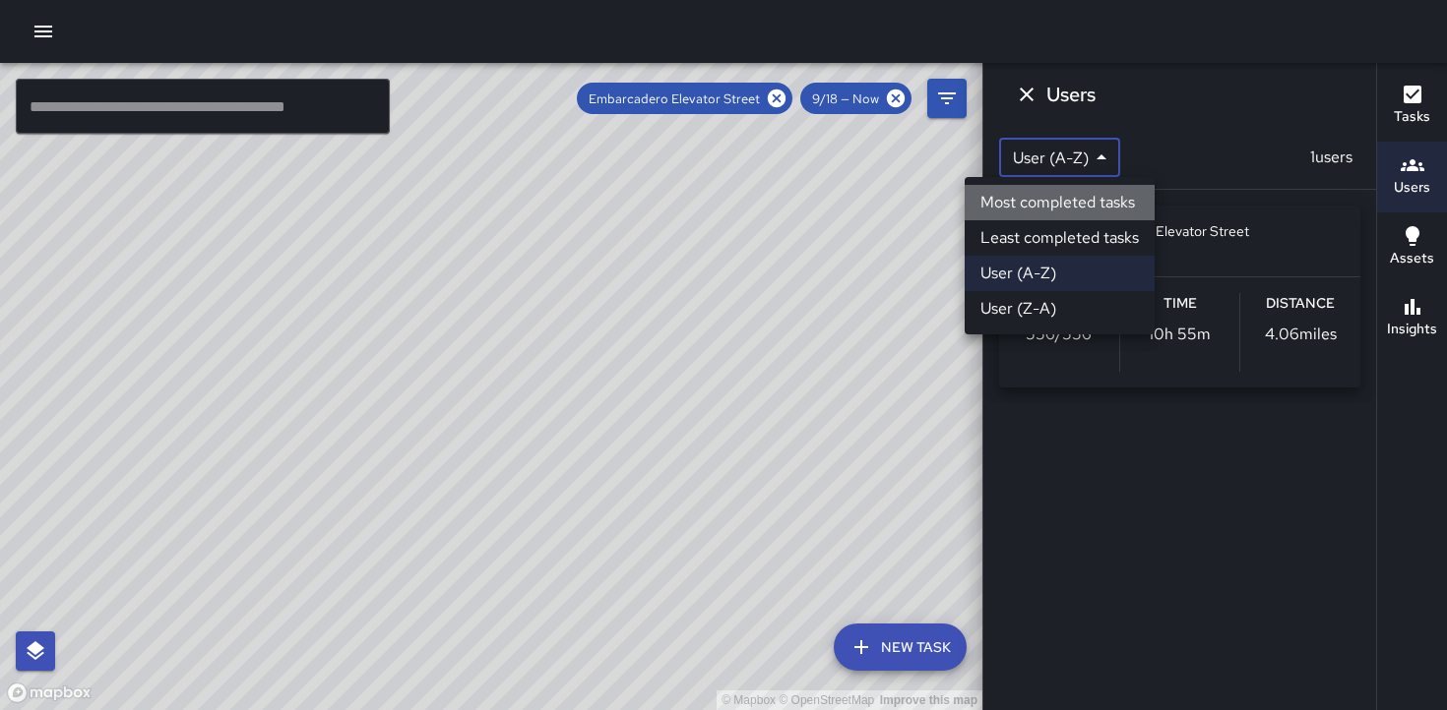
click at [1053, 206] on li "Most completed tasks" at bounding box center [1059, 202] width 190 height 35
type input "*"
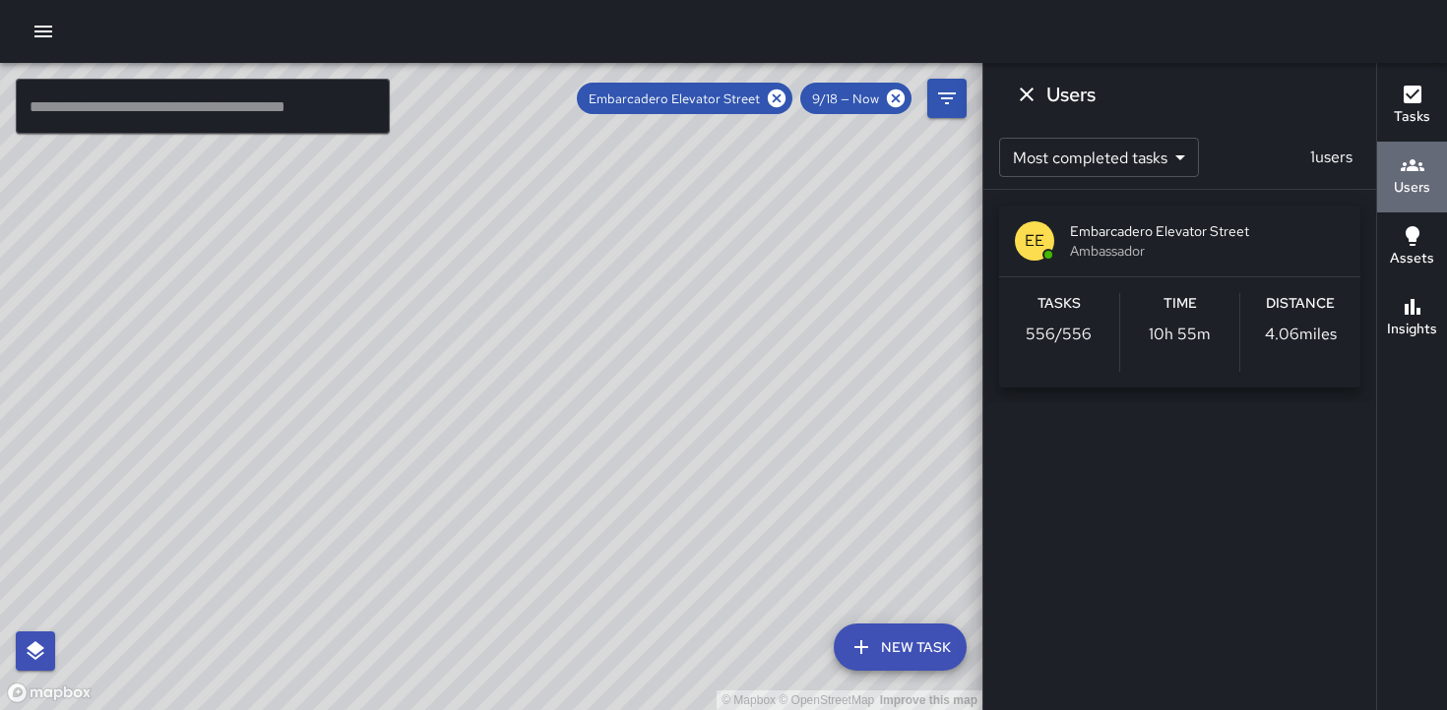
click at [1412, 179] on h6 "Users" at bounding box center [1411, 188] width 36 height 22
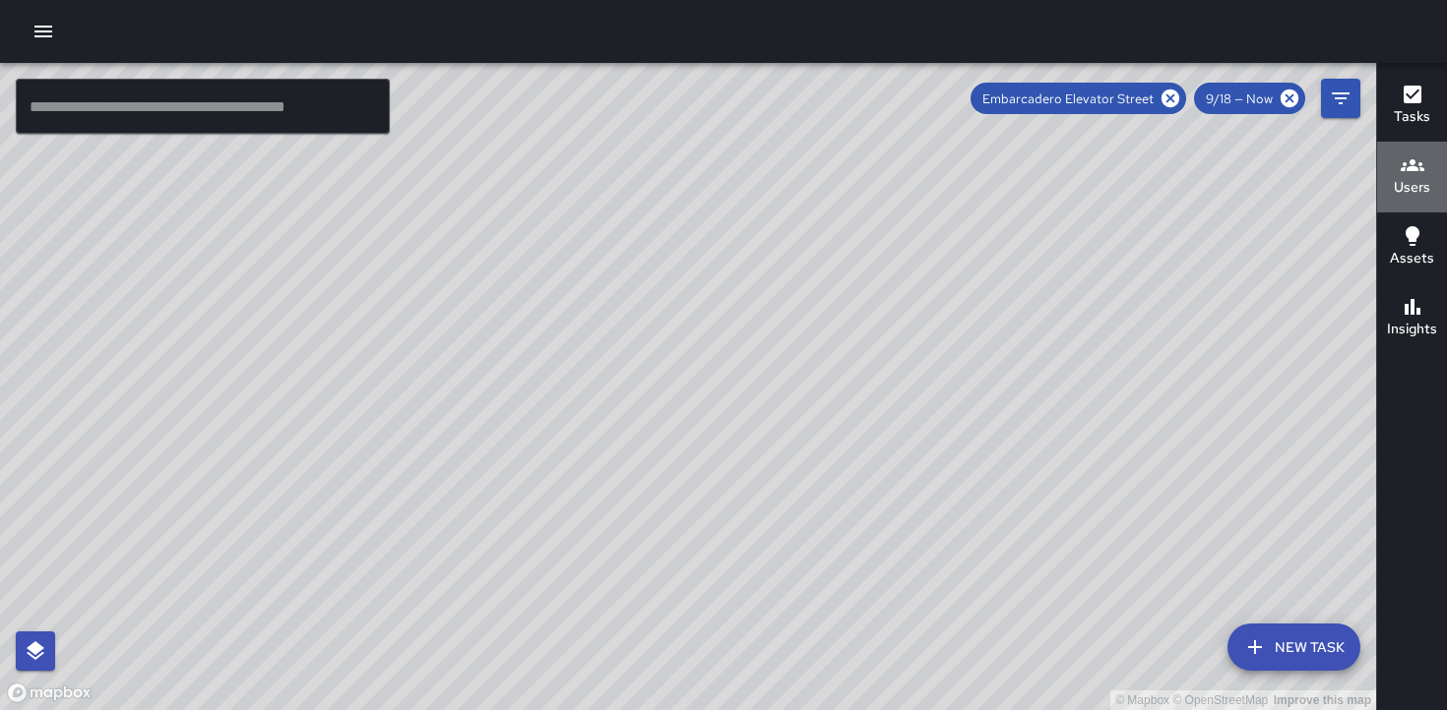
click at [1412, 179] on h6 "Users" at bounding box center [1411, 188] width 36 height 22
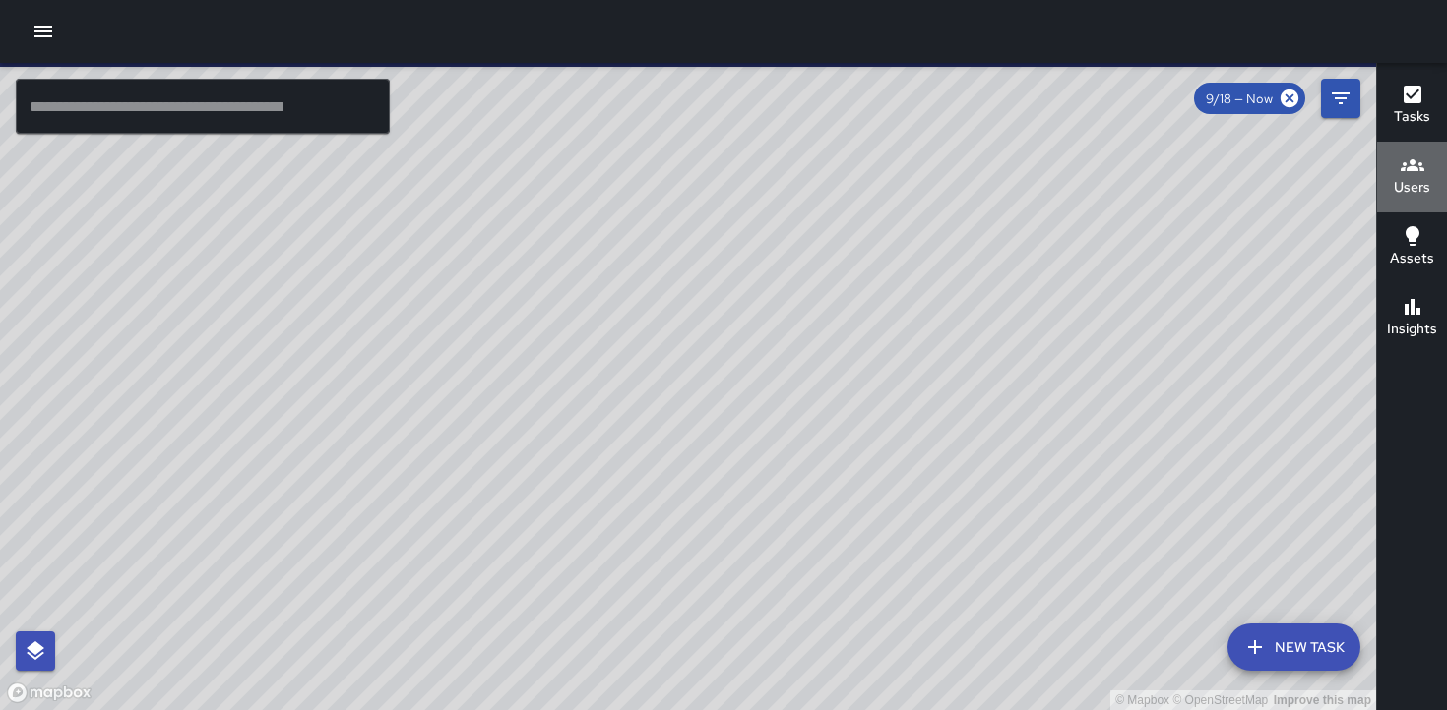
click at [1405, 185] on h6 "Users" at bounding box center [1411, 188] width 36 height 22
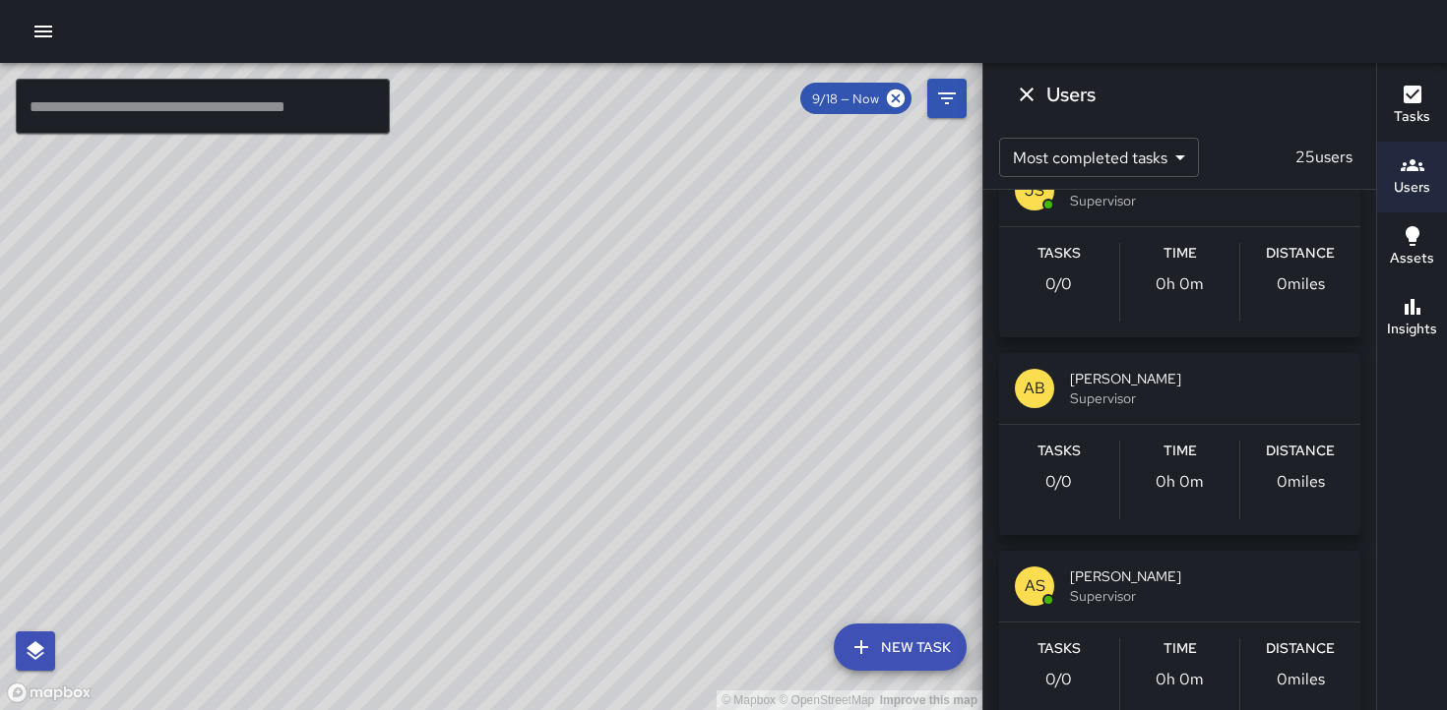
scroll to position [4441, 0]
